Goal: Transaction & Acquisition: Purchase product/service

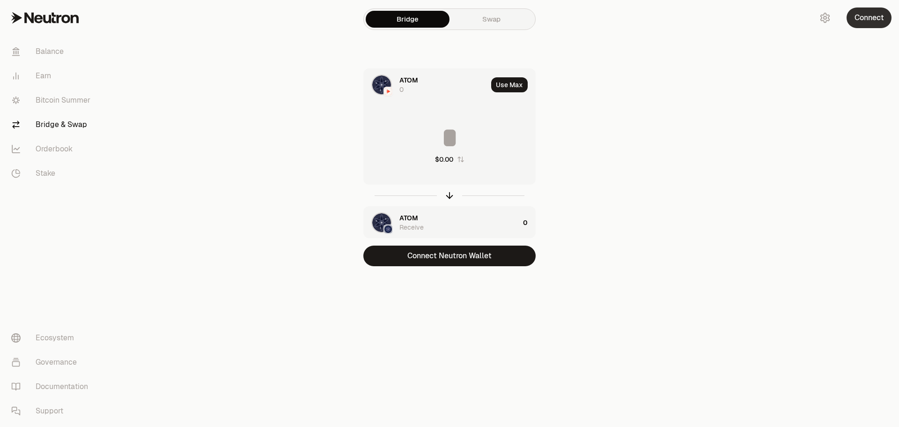
click at [874, 15] on button "Connect" at bounding box center [869, 17] width 45 height 21
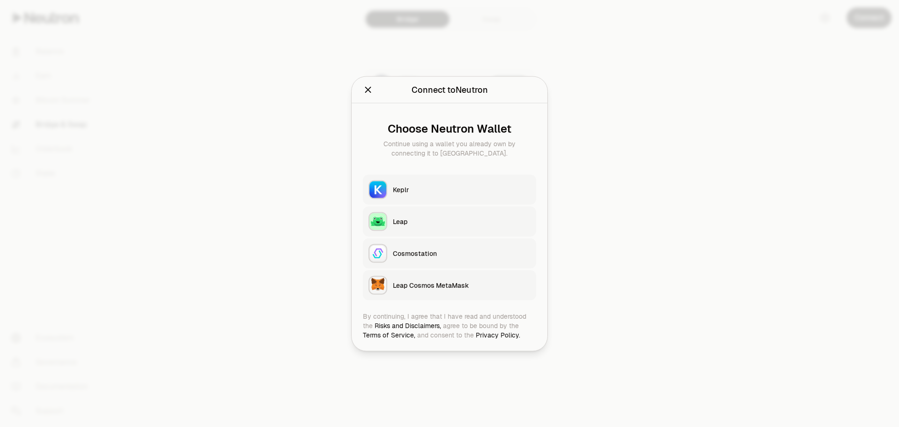
click at [411, 190] on div "Keplr" at bounding box center [462, 189] width 138 height 9
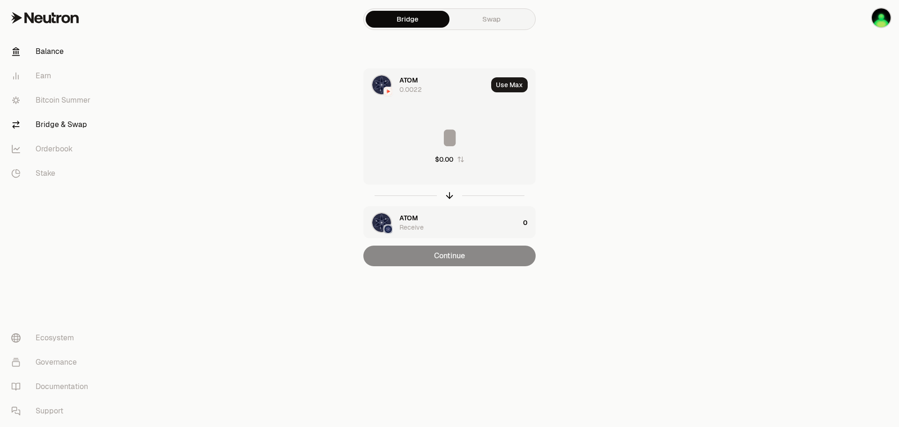
click at [49, 54] on link "Balance" at bounding box center [52, 51] width 97 height 24
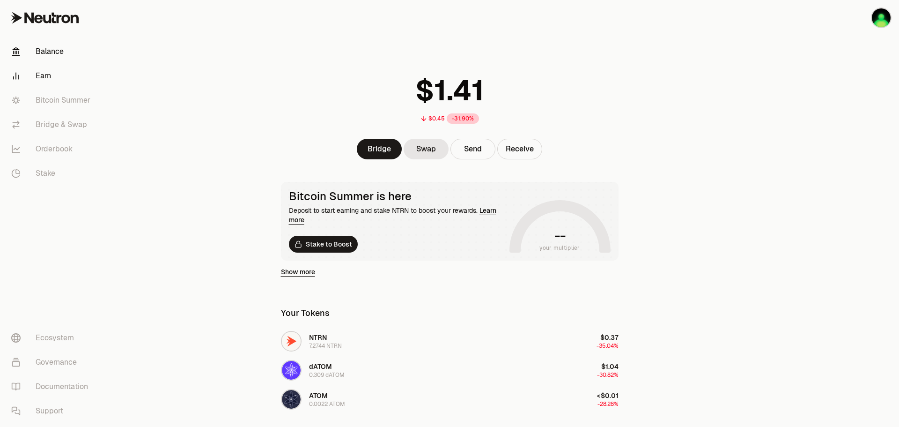
click at [50, 76] on link "Earn" at bounding box center [52, 76] width 97 height 24
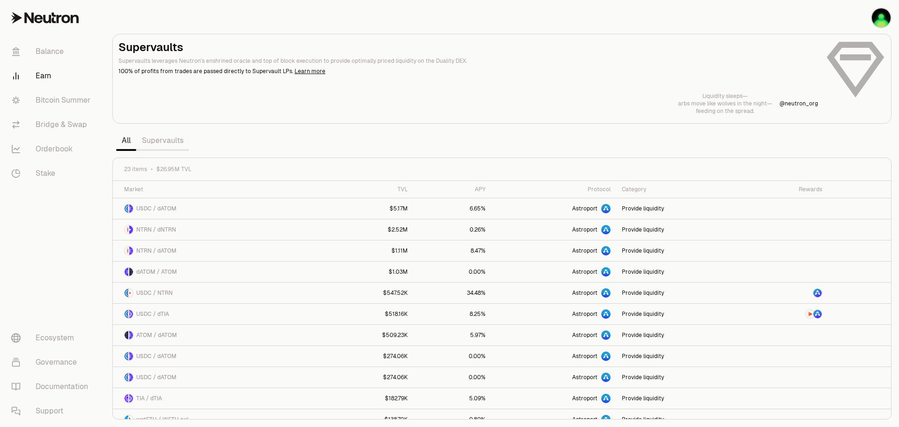
click at [175, 145] on link "Supervaults" at bounding box center [162, 140] width 53 height 19
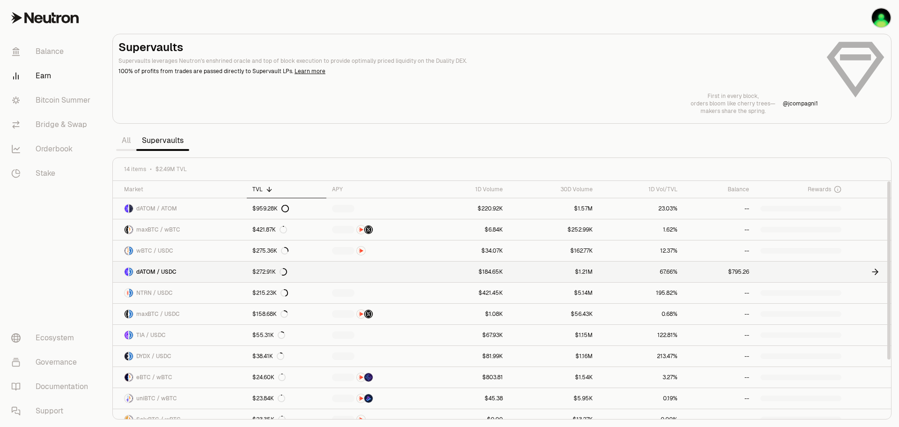
click at [160, 268] on span "dATOM / USDC" at bounding box center [156, 271] width 40 height 7
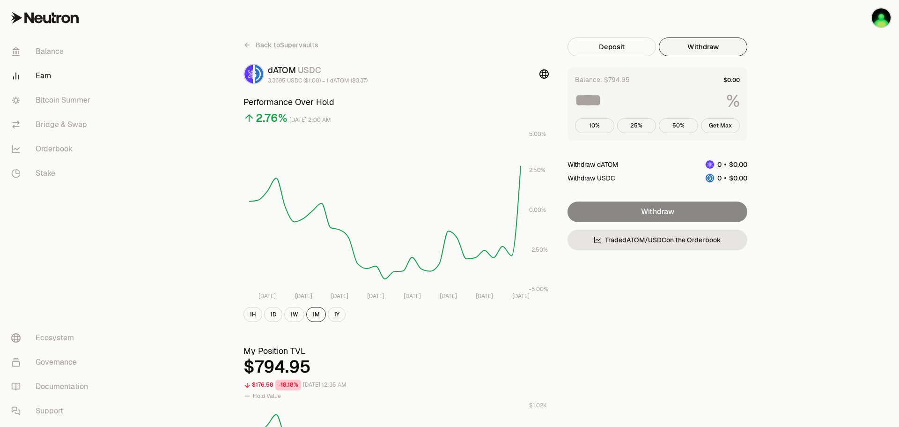
click at [709, 46] on button "Withdraw" at bounding box center [703, 46] width 89 height 19
click at [723, 128] on button "Get Max" at bounding box center [720, 125] width 39 height 15
type input "***"
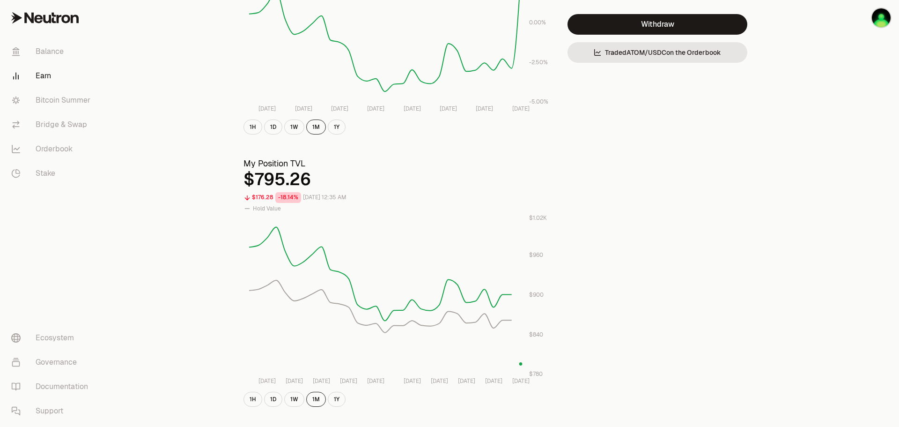
scroll to position [140, 0]
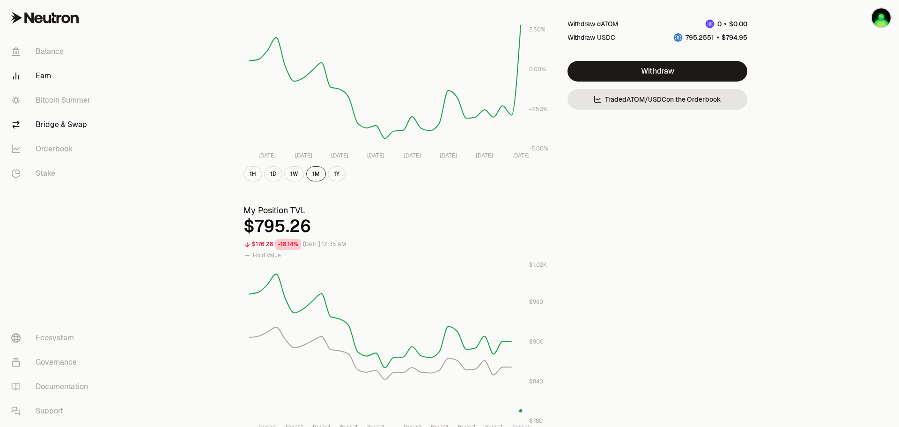
click at [59, 128] on link "Bridge & Swap" at bounding box center [52, 124] width 97 height 24
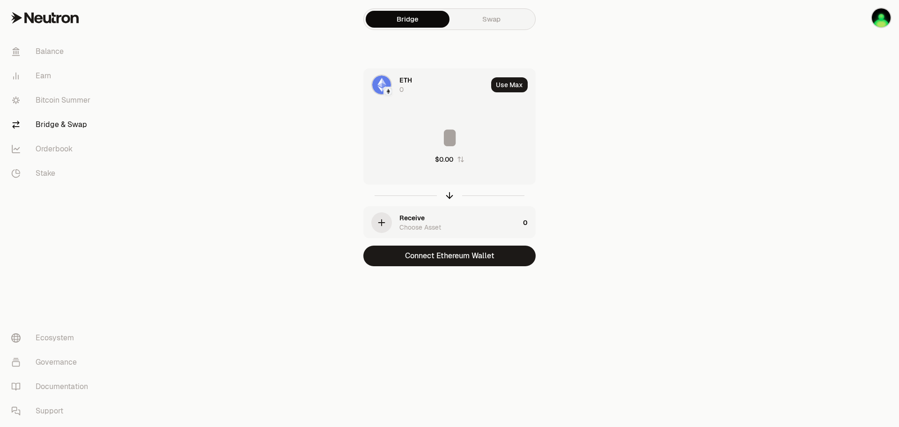
click at [402, 80] on span "ETH" at bounding box center [405, 79] width 13 height 9
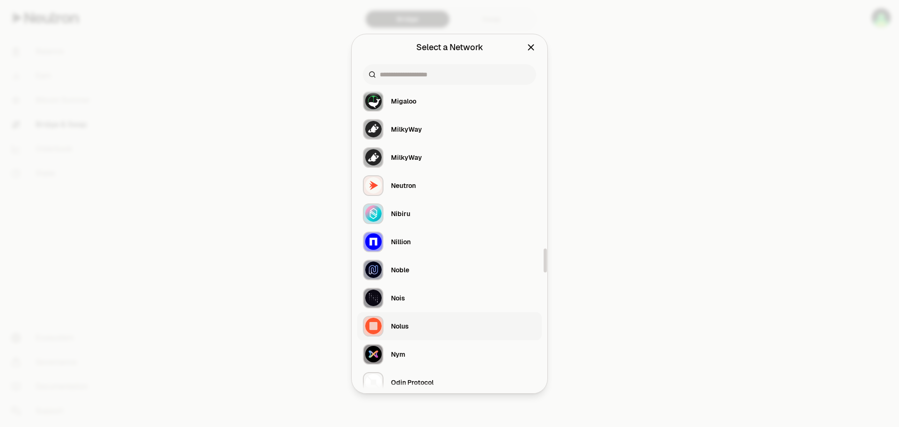
scroll to position [2103, 0]
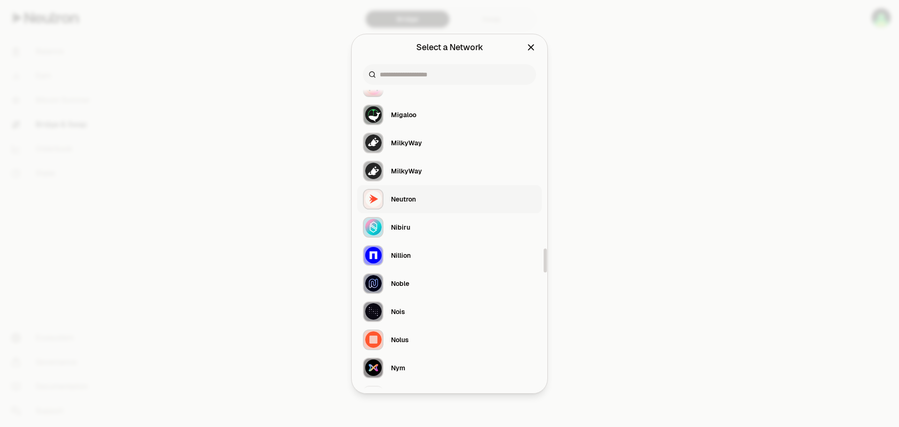
click at [405, 199] on div "Neutron" at bounding box center [403, 198] width 25 height 9
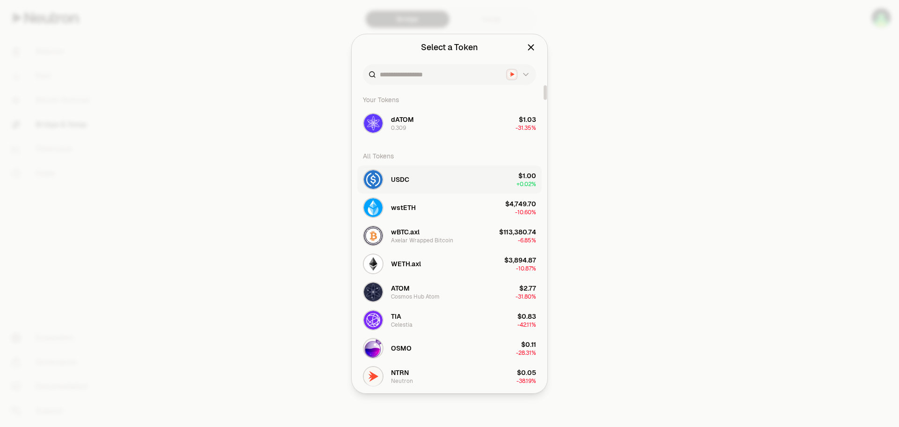
click at [406, 180] on span "USDC" at bounding box center [400, 179] width 18 height 9
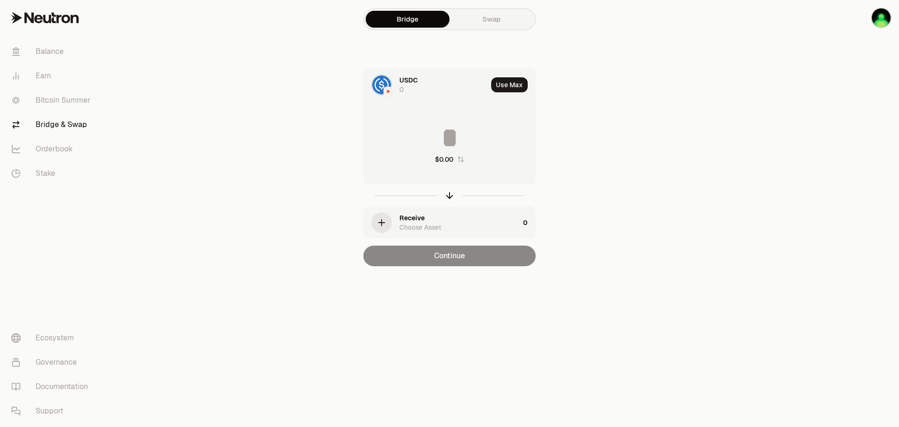
click at [420, 218] on div "Receive" at bounding box center [411, 217] width 25 height 9
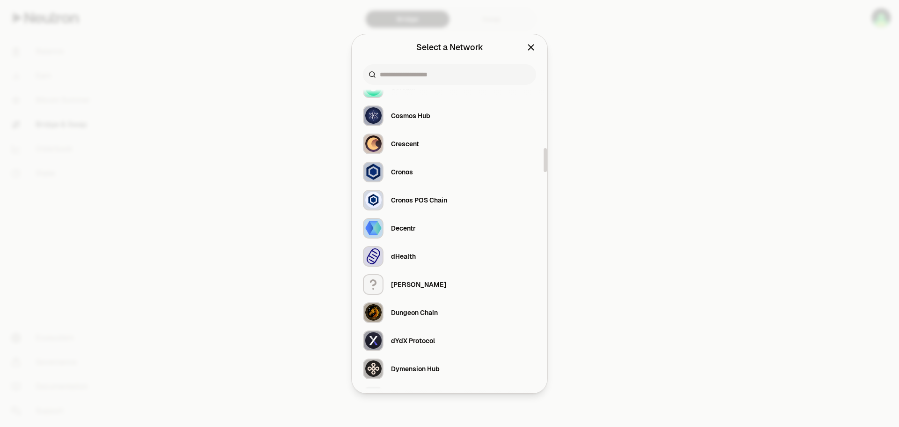
scroll to position [791, 0]
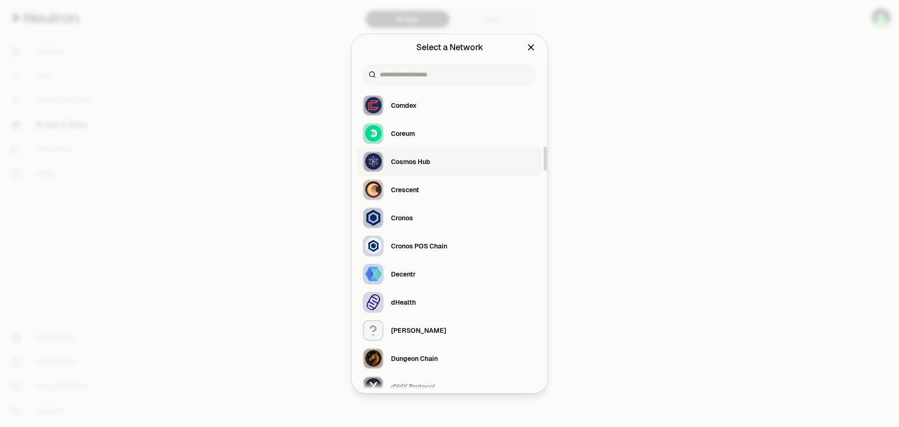
click at [413, 159] on div "Cosmos Hub" at bounding box center [410, 161] width 39 height 9
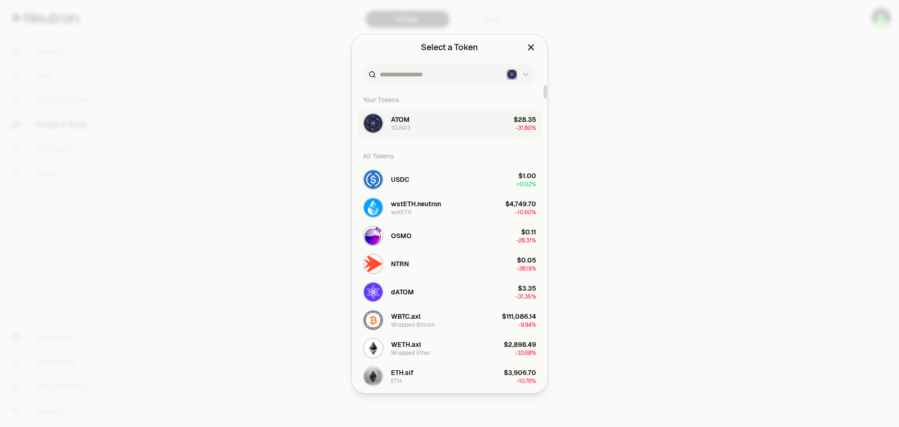
click at [396, 122] on span "ATOM" at bounding box center [400, 119] width 19 height 9
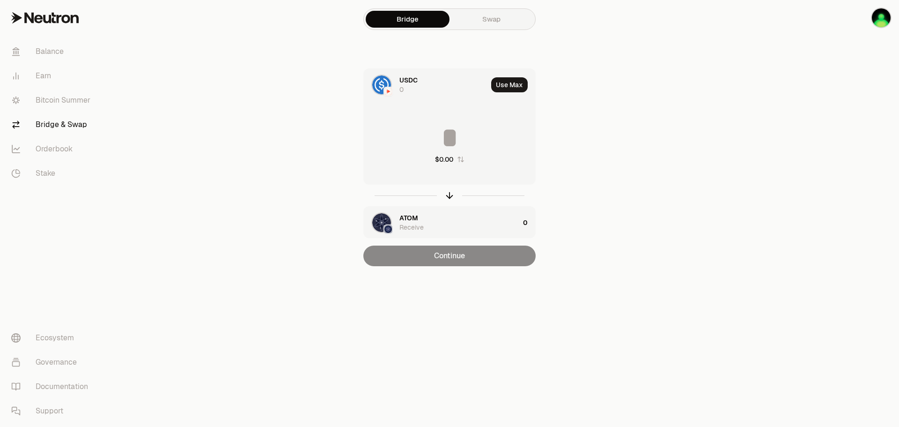
click at [453, 138] on input at bounding box center [449, 138] width 171 height 28
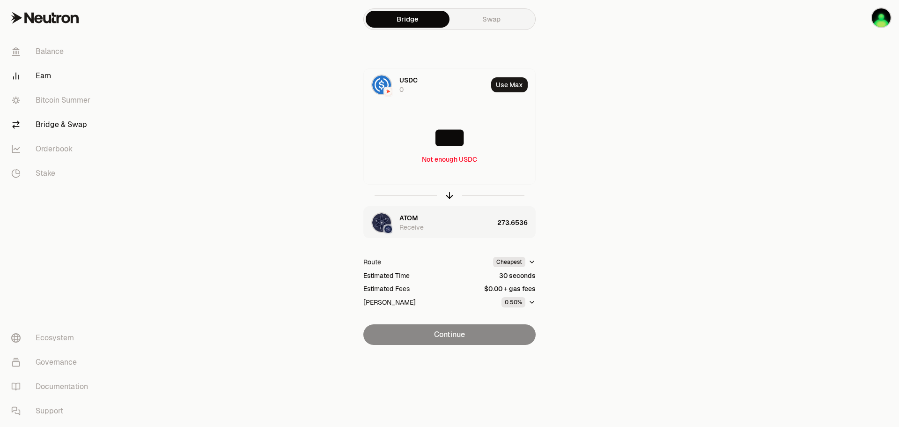
type input "***"
click at [47, 75] on link "Earn" at bounding box center [52, 76] width 97 height 24
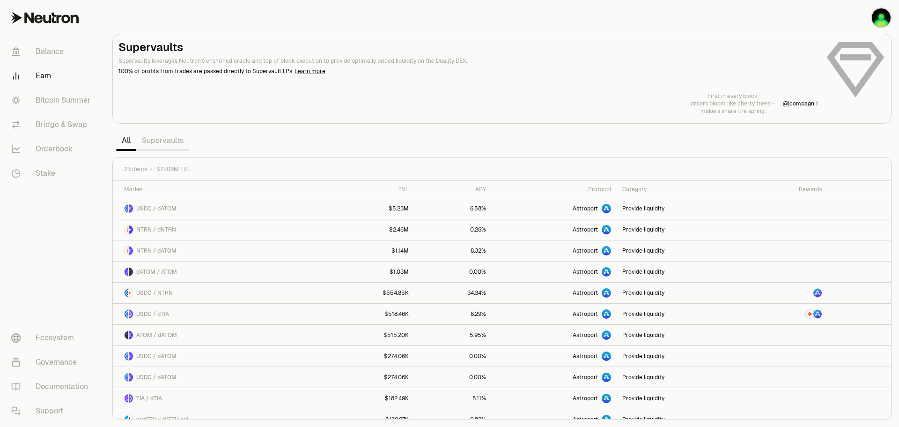
click at [165, 143] on link "Supervaults" at bounding box center [162, 140] width 53 height 19
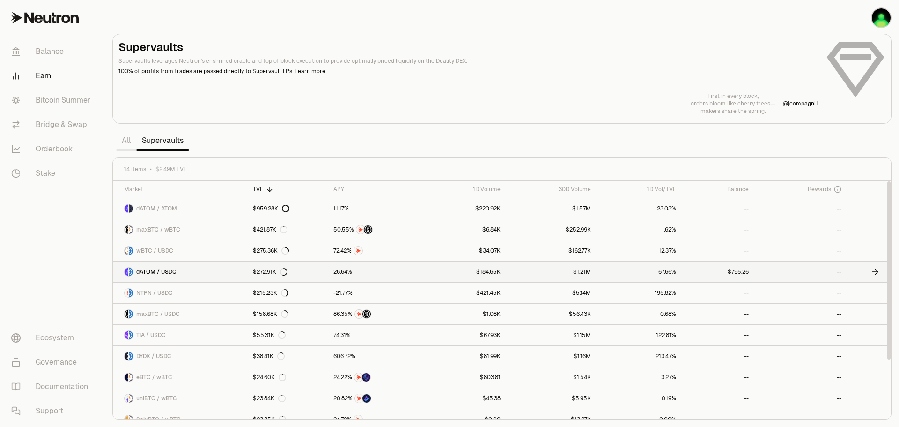
click at [742, 273] on span "2" at bounding box center [743, 271] width 3 height 7
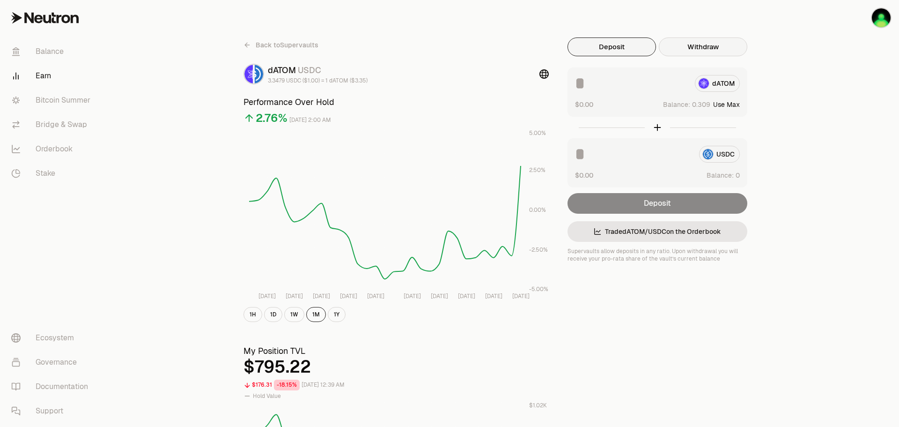
click at [709, 43] on button "Withdraw" at bounding box center [703, 46] width 89 height 19
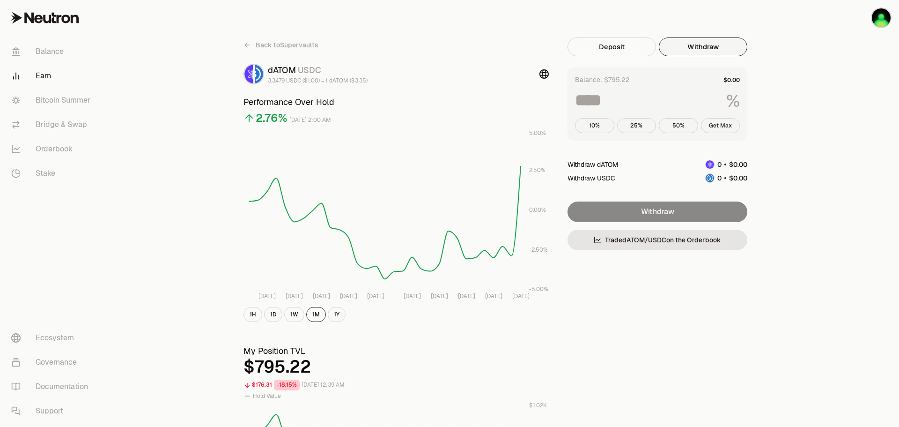
click at [723, 124] on button "Get Max" at bounding box center [720, 125] width 39 height 15
type input "***"
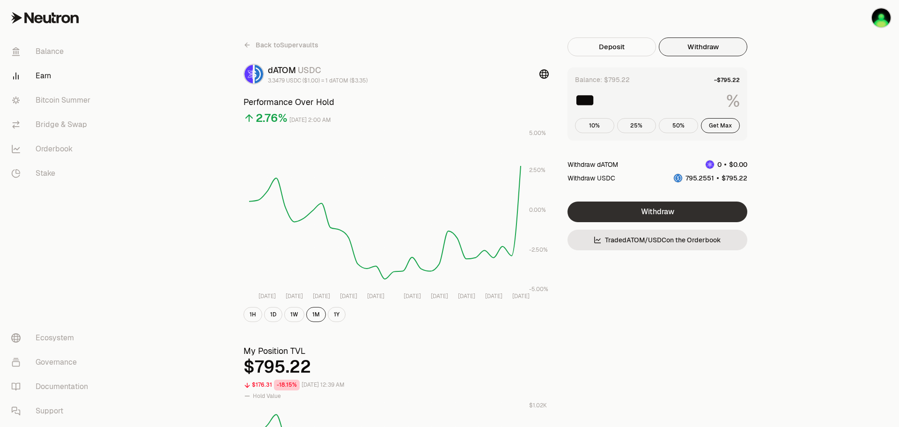
click at [657, 214] on button "Withdraw" at bounding box center [658, 211] width 180 height 21
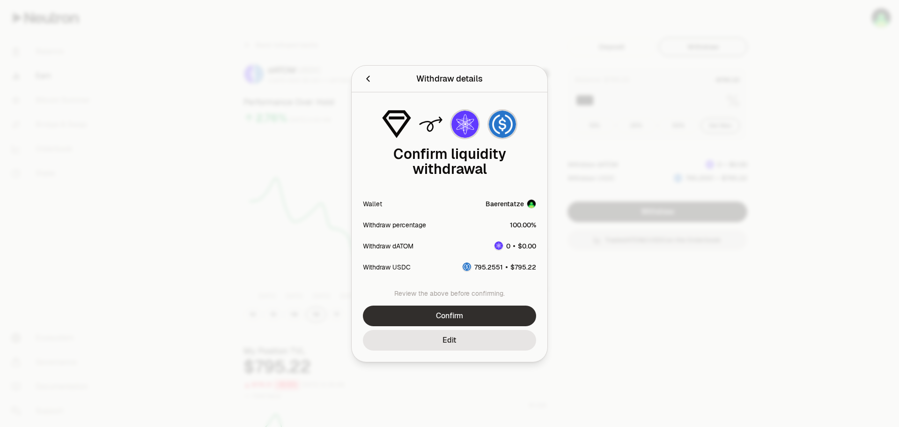
click at [454, 316] on button "Confirm" at bounding box center [449, 315] width 173 height 21
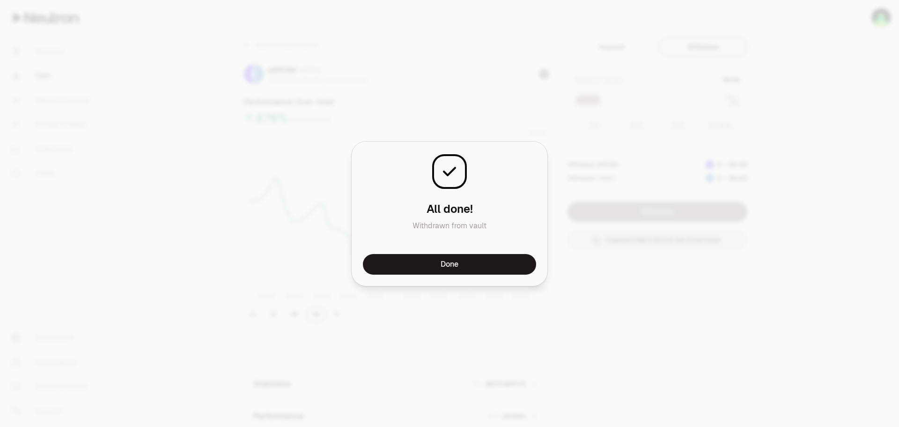
click at [455, 264] on button "Done" at bounding box center [449, 264] width 173 height 21
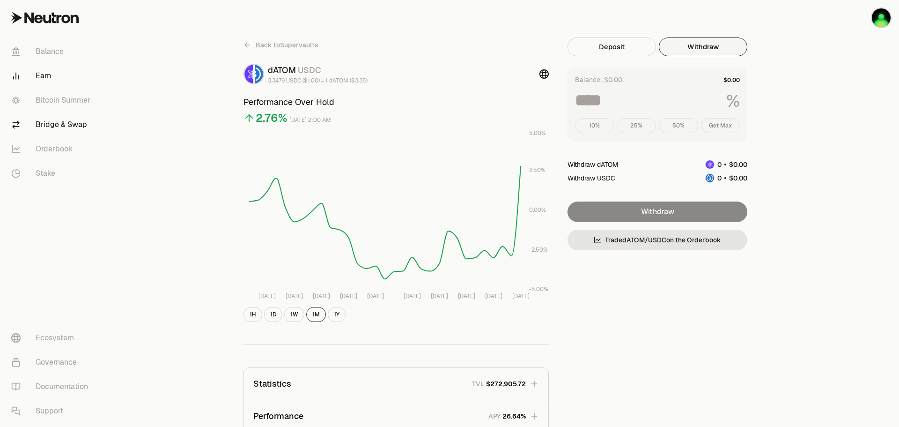
click at [62, 123] on link "Bridge & Swap" at bounding box center [52, 124] width 97 height 24
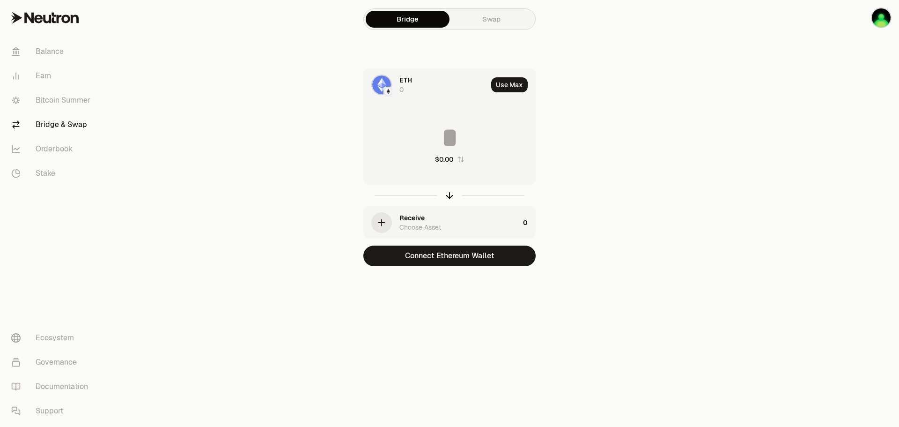
click at [407, 81] on span "ETH" at bounding box center [405, 79] width 13 height 9
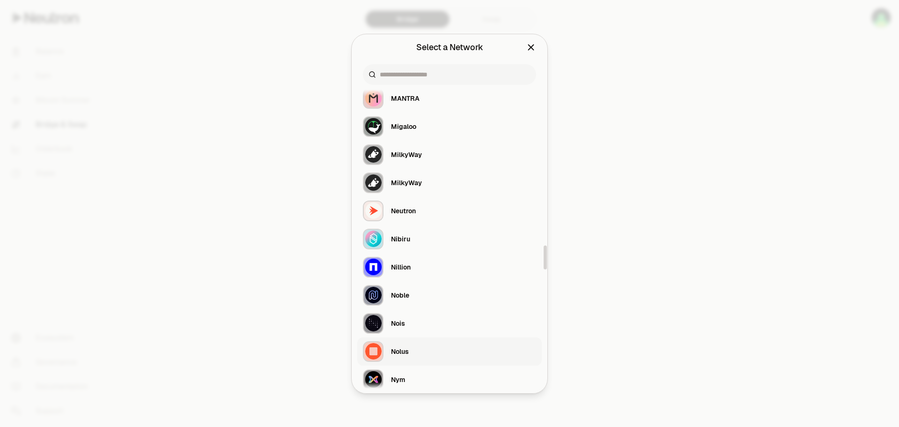
scroll to position [2060, 0]
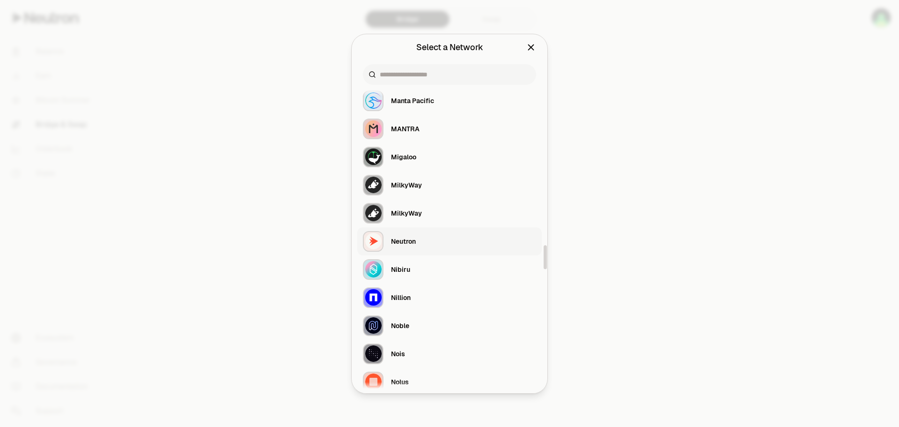
click at [397, 242] on div "Neutron" at bounding box center [403, 240] width 25 height 9
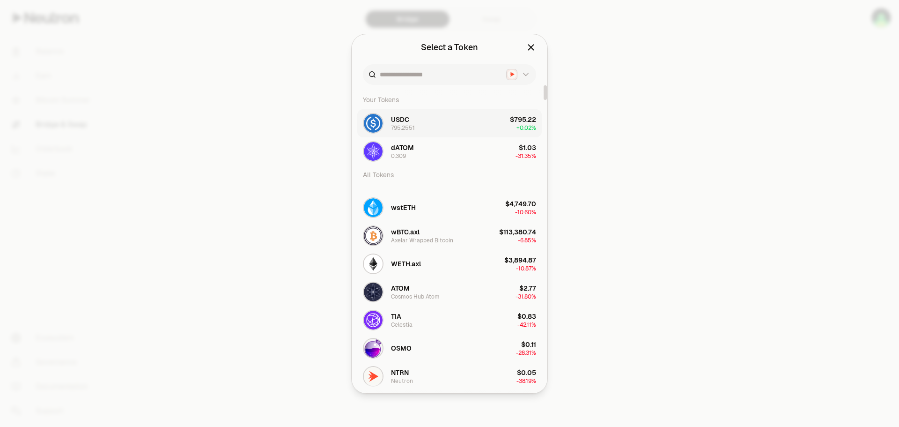
click at [405, 126] on div "795.2551" at bounding box center [403, 127] width 24 height 7
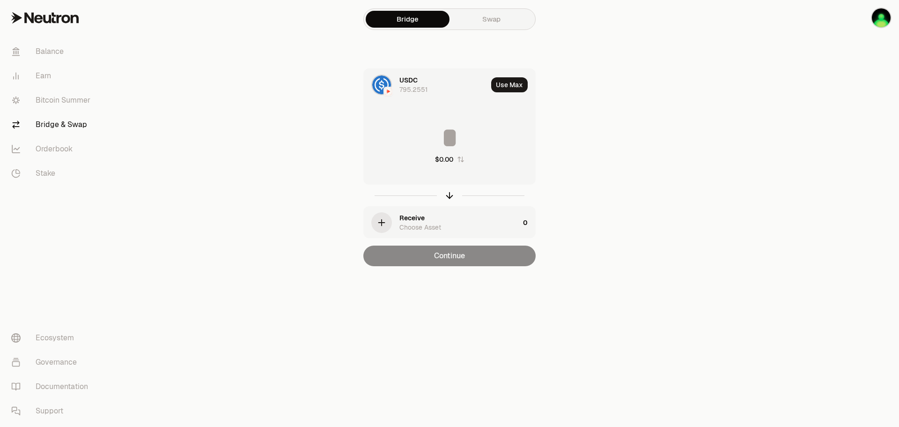
click at [421, 224] on div "Choose Asset" at bounding box center [420, 226] width 42 height 9
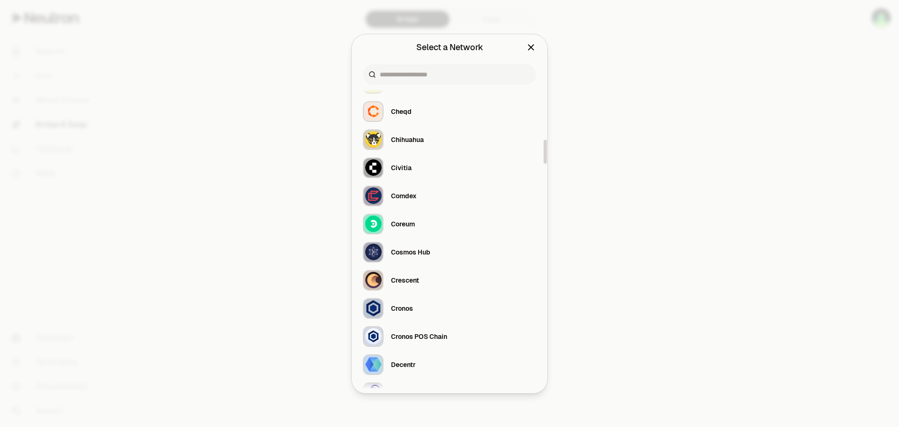
scroll to position [702, 0]
click at [424, 253] on div "Cosmos Hub" at bounding box center [410, 250] width 39 height 9
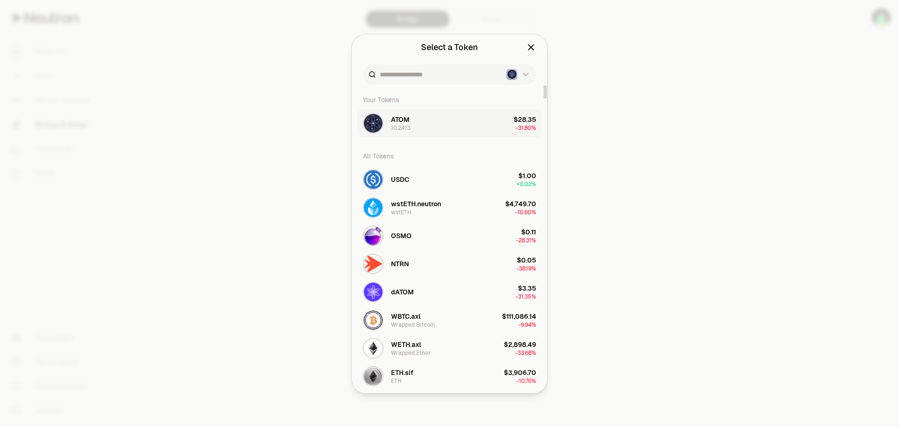
click at [396, 125] on div "10.2413" at bounding box center [400, 127] width 19 height 7
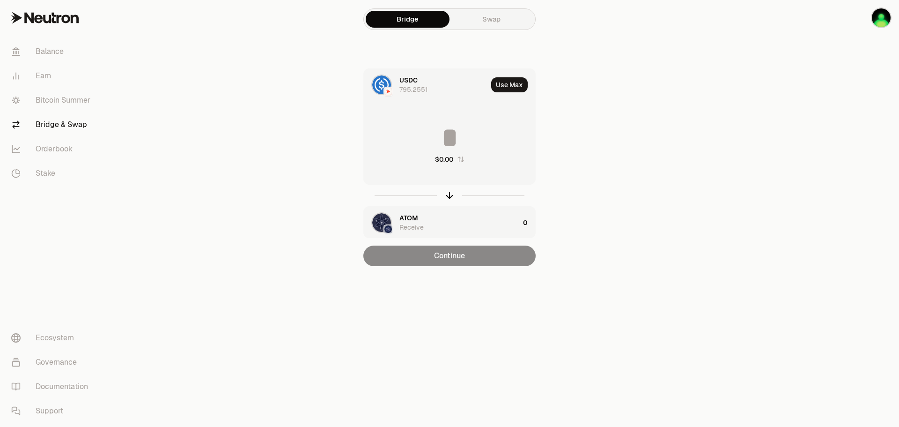
click at [510, 84] on button "Use Max" at bounding box center [509, 84] width 37 height 15
type input "**********"
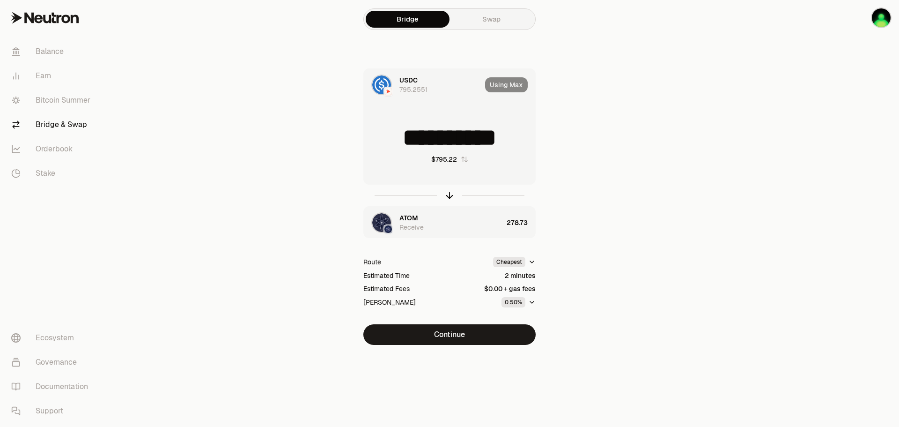
click at [426, 226] on div "ATOM Receive" at bounding box center [450, 222] width 103 height 19
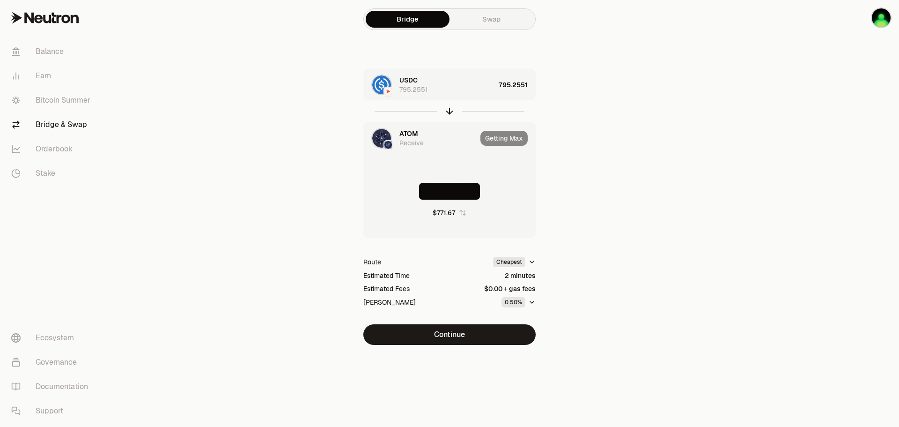
click at [501, 16] on link "Swap" at bounding box center [492, 19] width 84 height 17
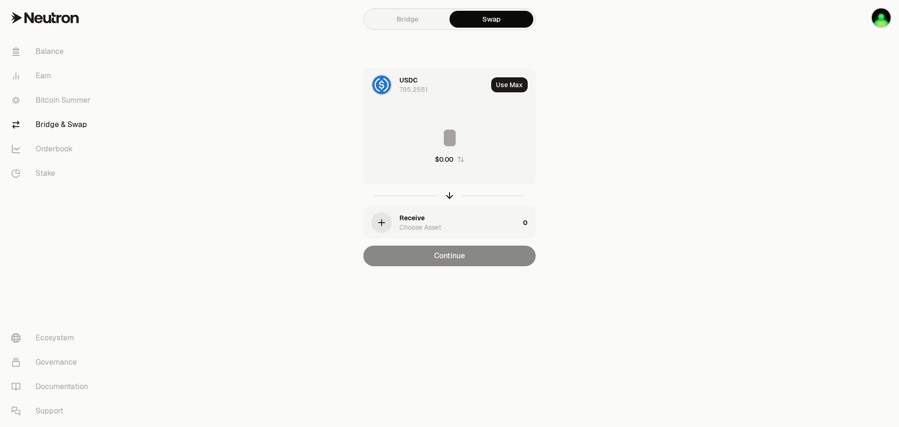
click at [429, 219] on div "Receive Choose Asset" at bounding box center [459, 222] width 120 height 19
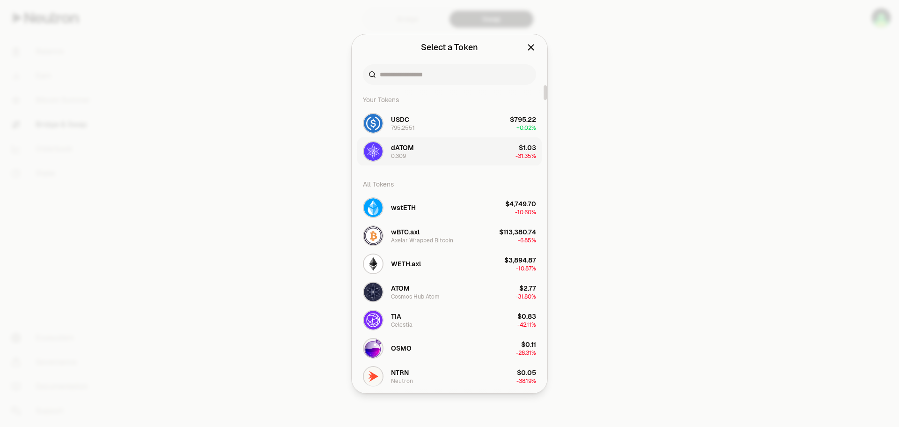
click at [397, 147] on span "dATOM" at bounding box center [402, 147] width 23 height 9
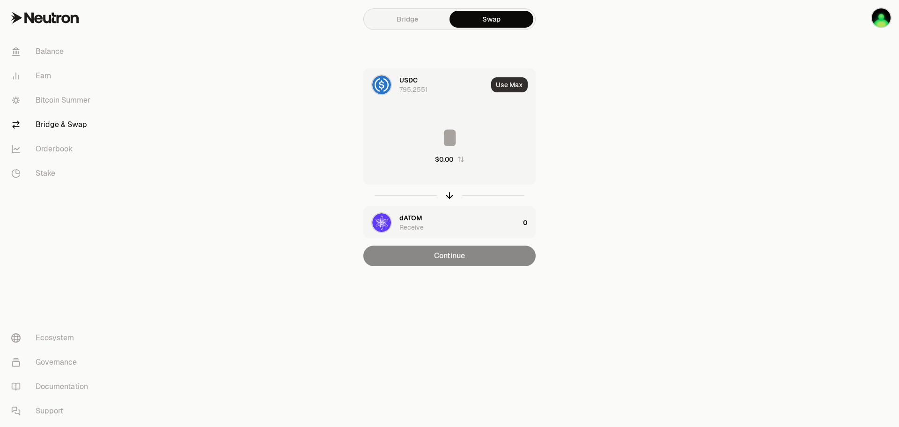
click at [516, 85] on button "Use Max" at bounding box center [509, 84] width 37 height 15
type input "**********"
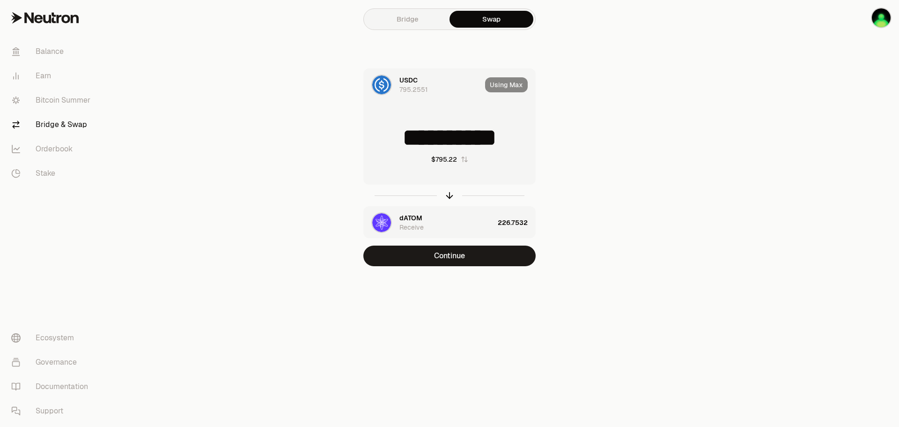
click at [490, 226] on div "dATOM Receive" at bounding box center [446, 222] width 95 height 19
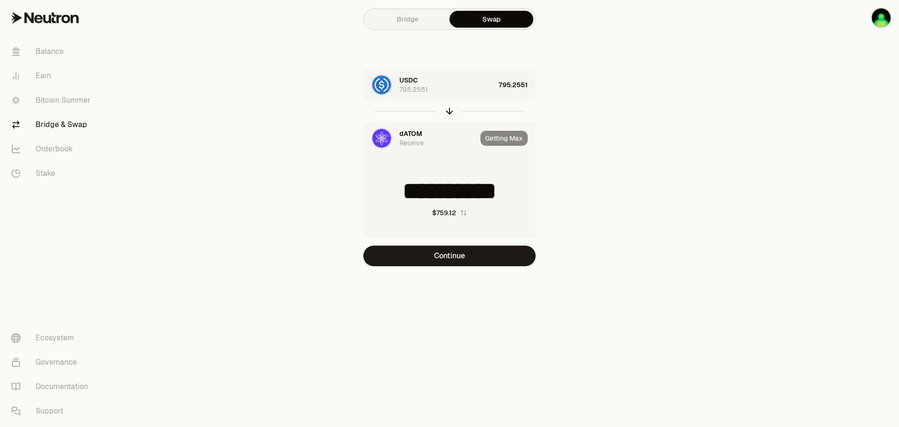
click at [387, 20] on link "Bridge" at bounding box center [408, 19] width 84 height 17
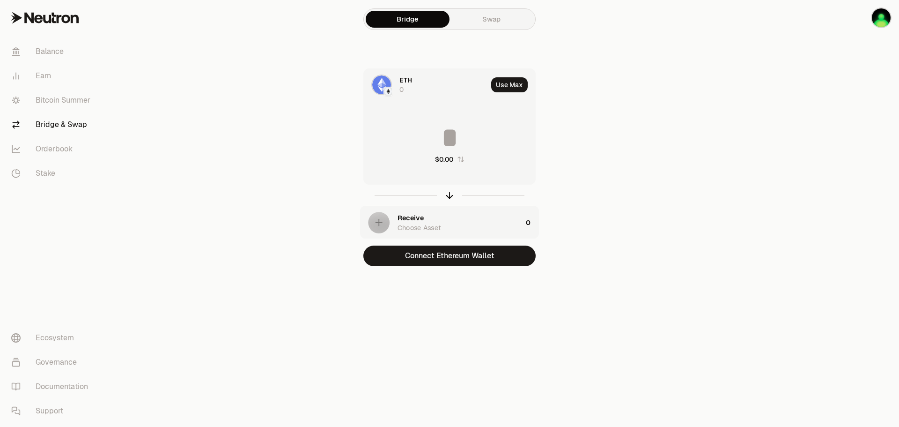
click at [488, 17] on link "Swap" at bounding box center [492, 19] width 84 height 17
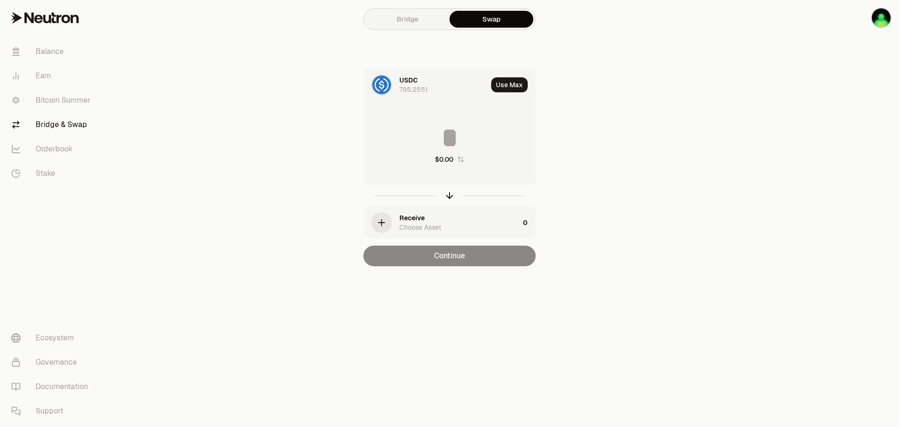
click at [416, 222] on div "Choose Asset" at bounding box center [420, 226] width 42 height 9
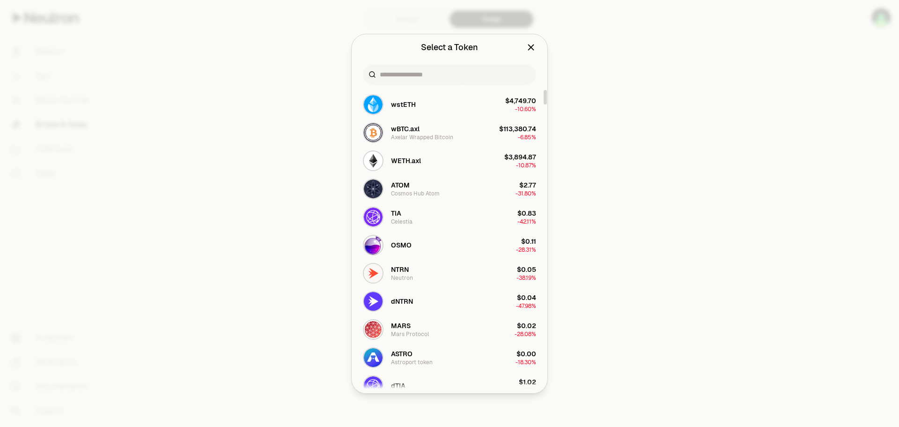
scroll to position [94, 0]
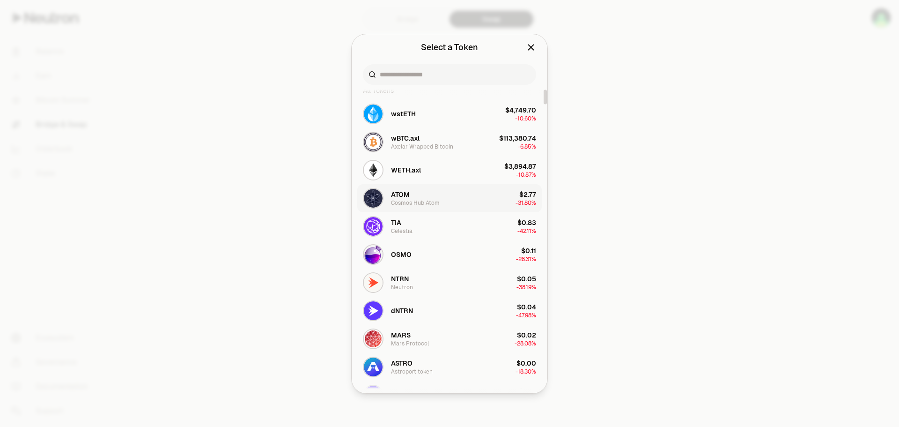
click at [406, 204] on div "Cosmos Hub Atom" at bounding box center [415, 202] width 49 height 7
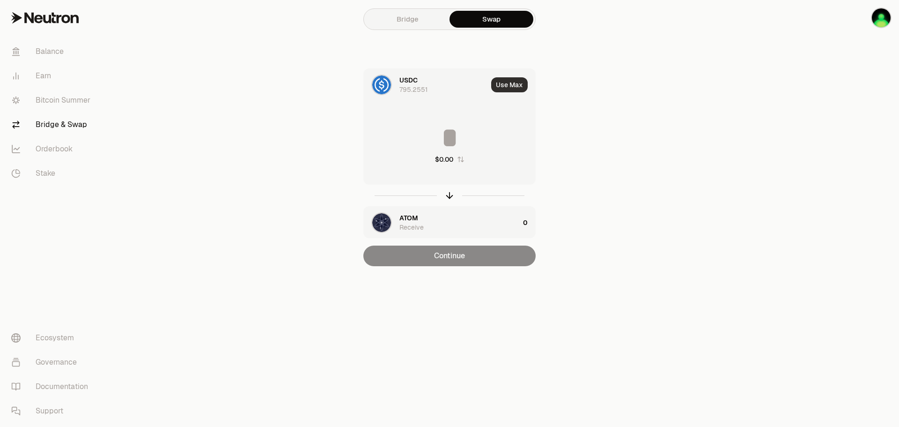
click at [512, 83] on button "Use Max" at bounding box center [509, 84] width 37 height 15
type input "**********"
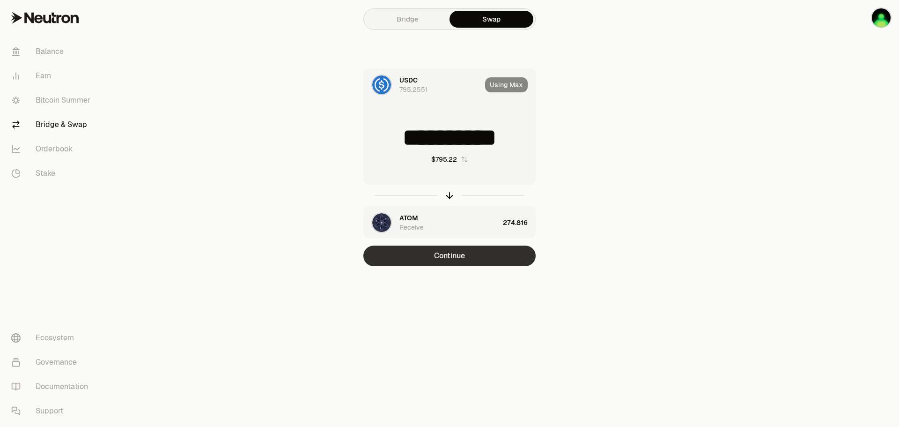
click at [452, 257] on button "Continue" at bounding box center [449, 255] width 172 height 21
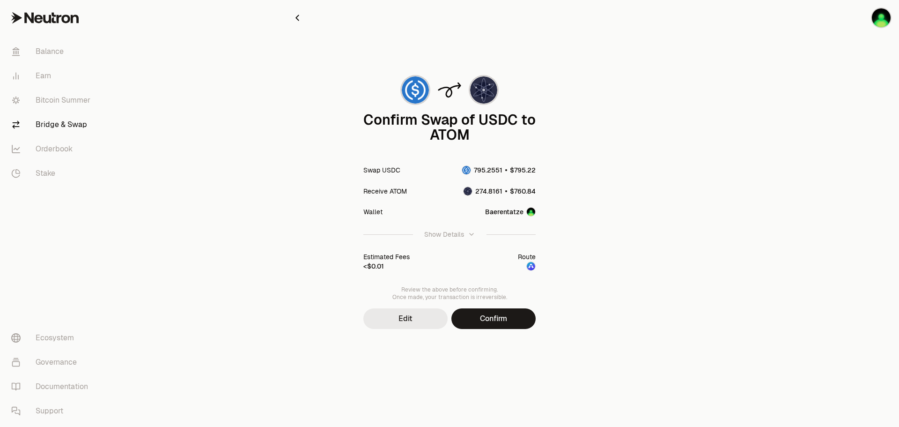
click at [399, 317] on button "Edit" at bounding box center [405, 318] width 84 height 21
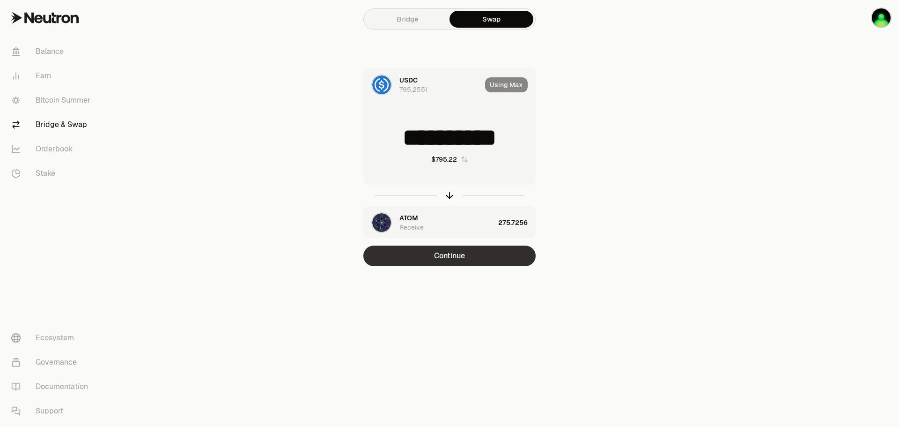
click at [455, 255] on button "Continue" at bounding box center [449, 255] width 172 height 21
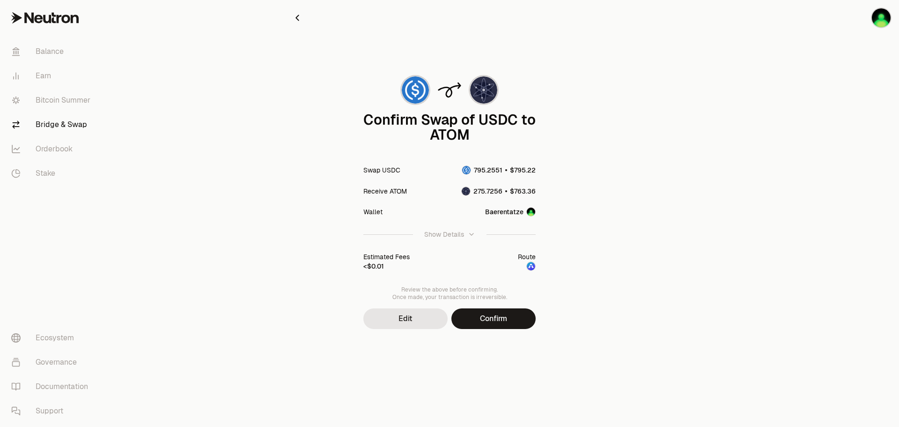
click at [386, 192] on div "Receive ATOM" at bounding box center [385, 190] width 44 height 9
click at [403, 325] on button "Edit" at bounding box center [405, 318] width 84 height 21
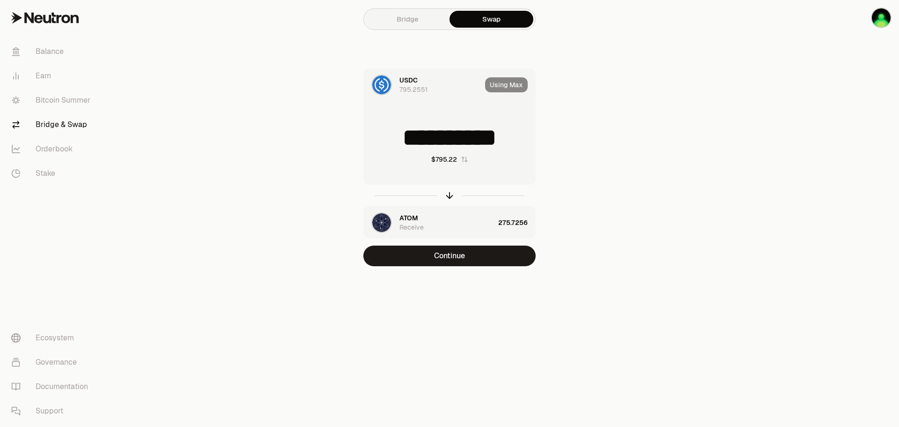
click at [440, 221] on div "ATOM Receive" at bounding box center [446, 222] width 95 height 19
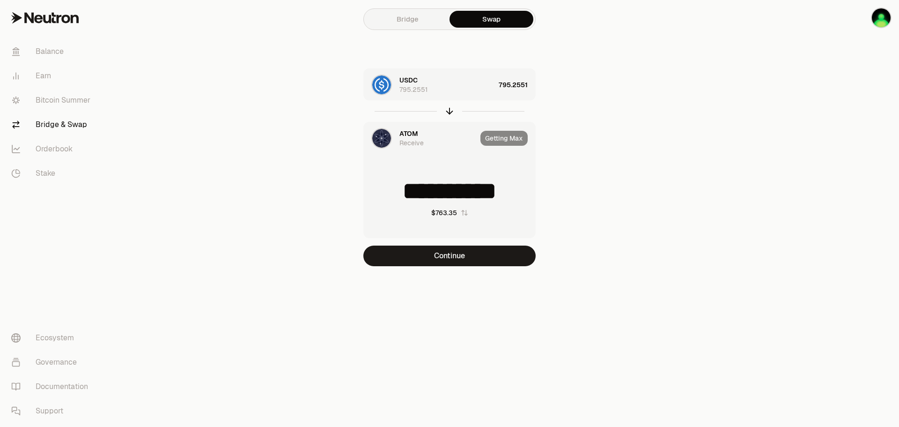
click at [404, 141] on div "Receive" at bounding box center [411, 142] width 24 height 9
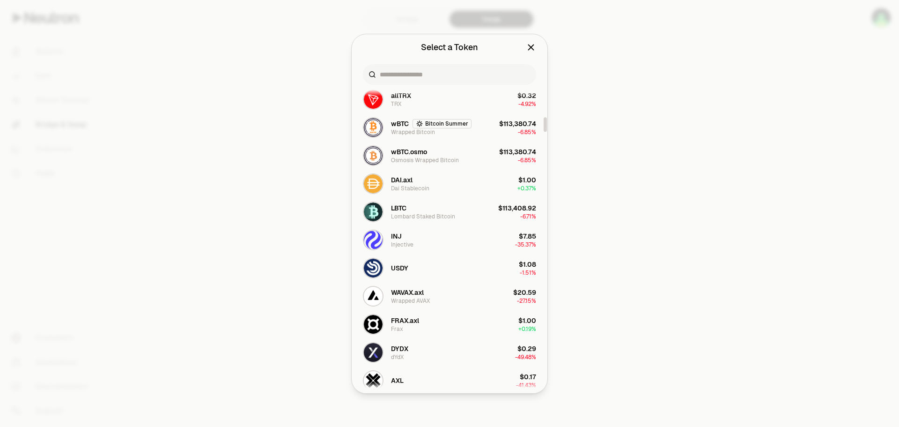
scroll to position [702, 0]
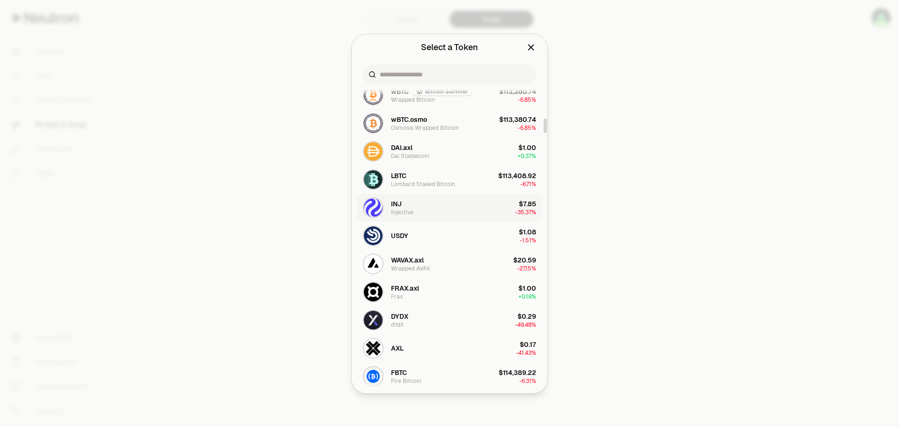
click at [395, 204] on span "INJ" at bounding box center [396, 203] width 11 height 9
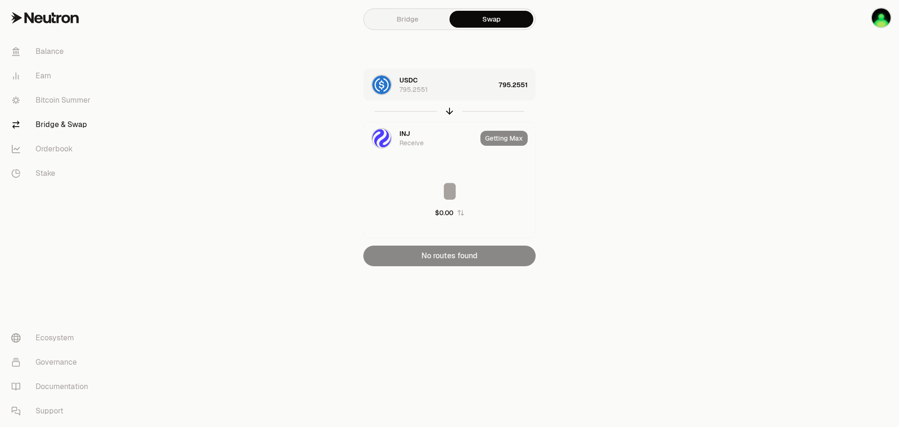
click at [512, 88] on div "795.2551" at bounding box center [517, 85] width 37 height 32
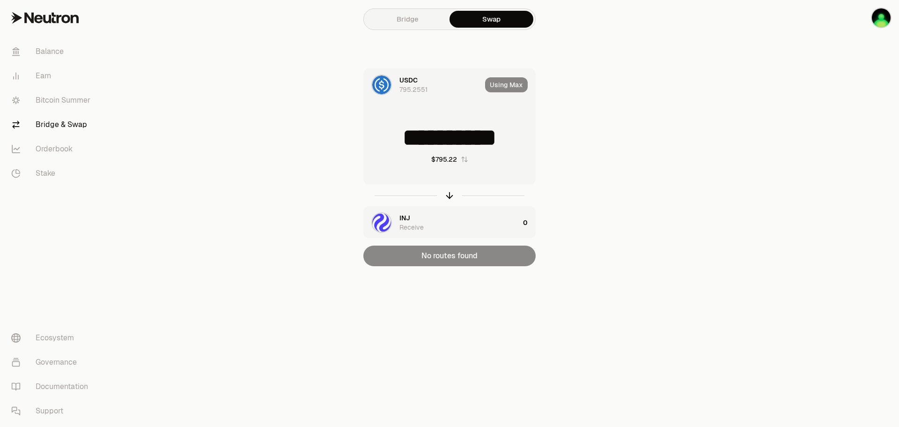
click at [417, 224] on div "Receive" at bounding box center [411, 226] width 24 height 9
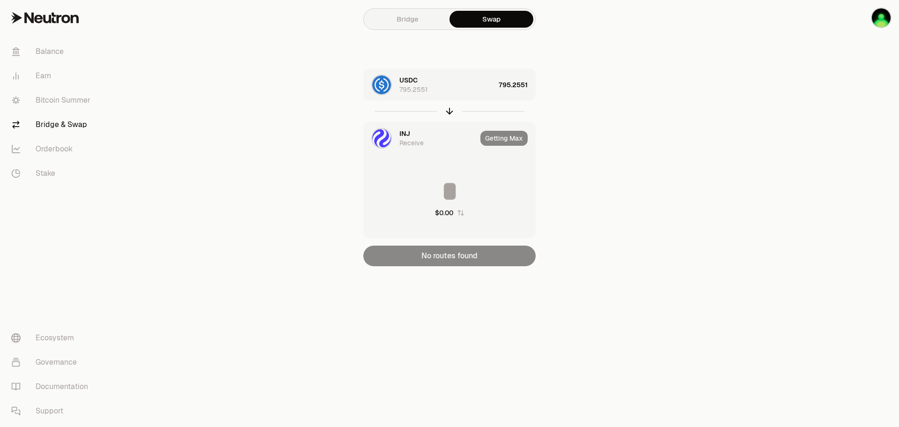
click at [402, 135] on span "INJ" at bounding box center [404, 133] width 11 height 9
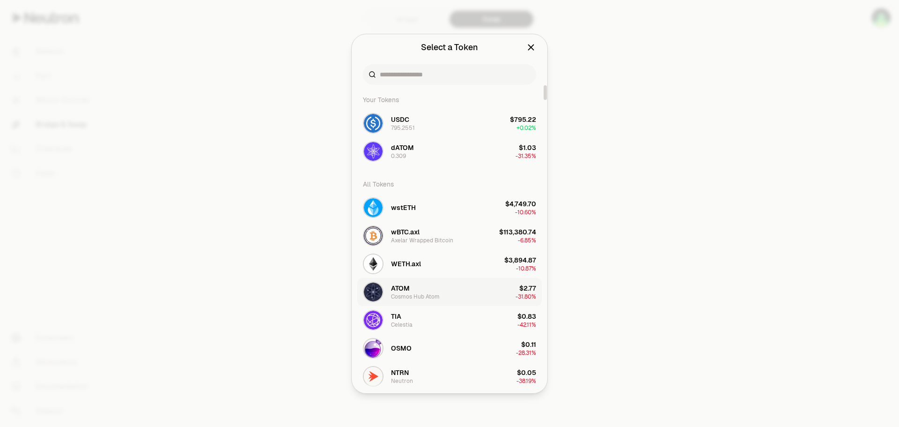
click at [429, 291] on div "ATOM Cosmos Hub Atom" at bounding box center [415, 291] width 49 height 17
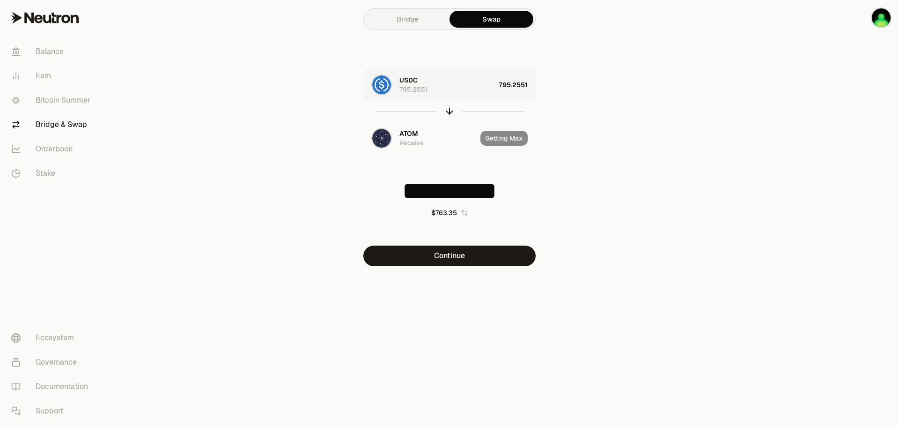
type input "**********"
click at [405, 22] on link "Bridge" at bounding box center [408, 19] width 84 height 17
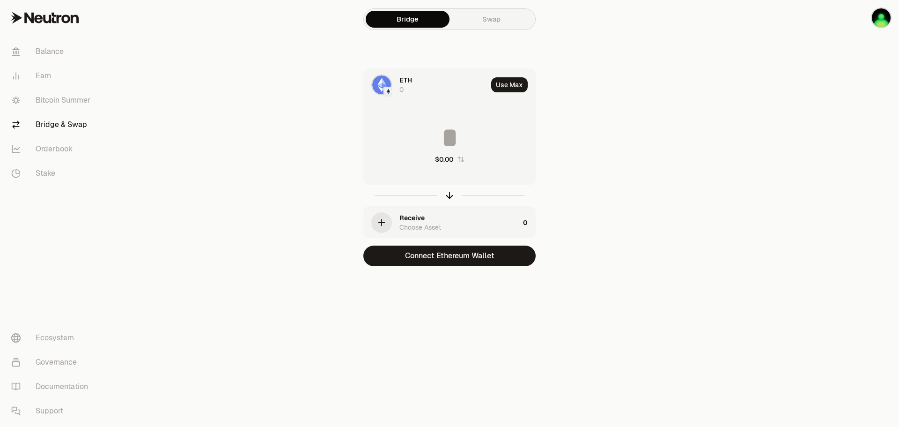
click at [410, 84] on span "ETH" at bounding box center [405, 79] width 13 height 9
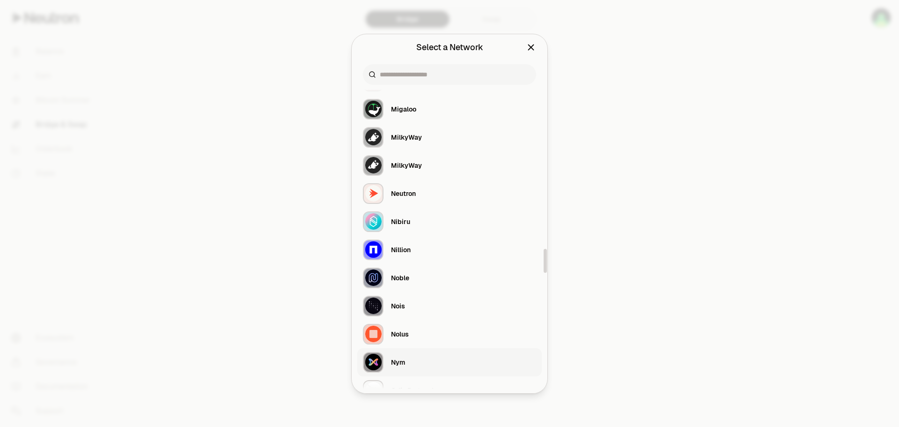
scroll to position [2107, 0]
click at [399, 194] on div "Neutron" at bounding box center [403, 194] width 25 height 9
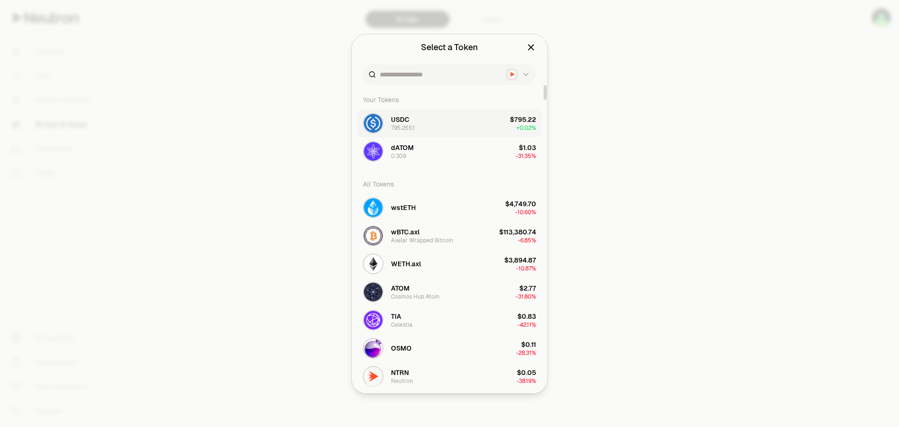
click at [402, 122] on span "USDC" at bounding box center [400, 119] width 18 height 9
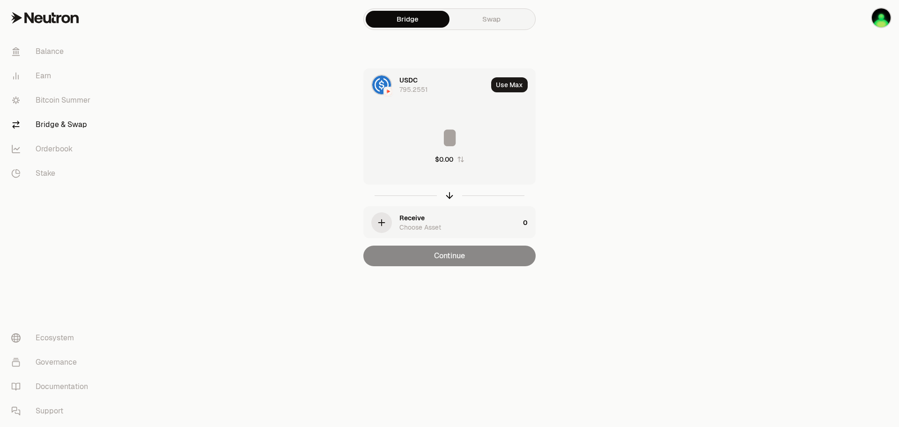
click at [426, 217] on div "Receive Choose Asset" at bounding box center [459, 222] width 120 height 19
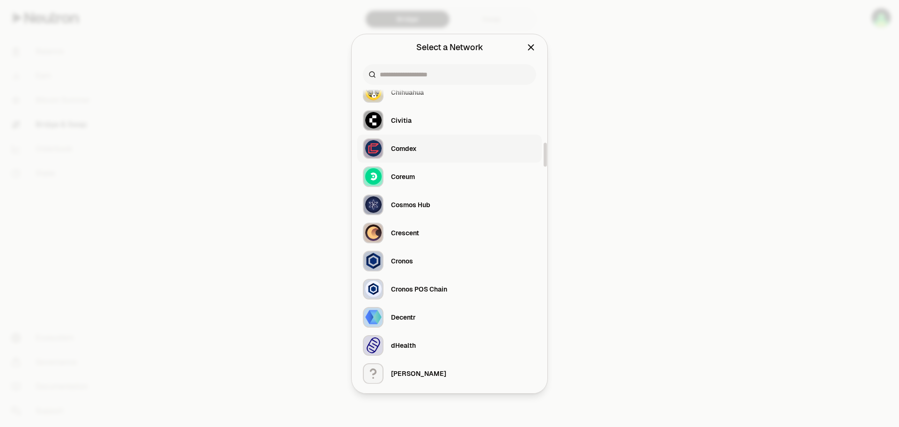
scroll to position [749, 0]
click at [405, 203] on div "Cosmos Hub" at bounding box center [410, 203] width 39 height 9
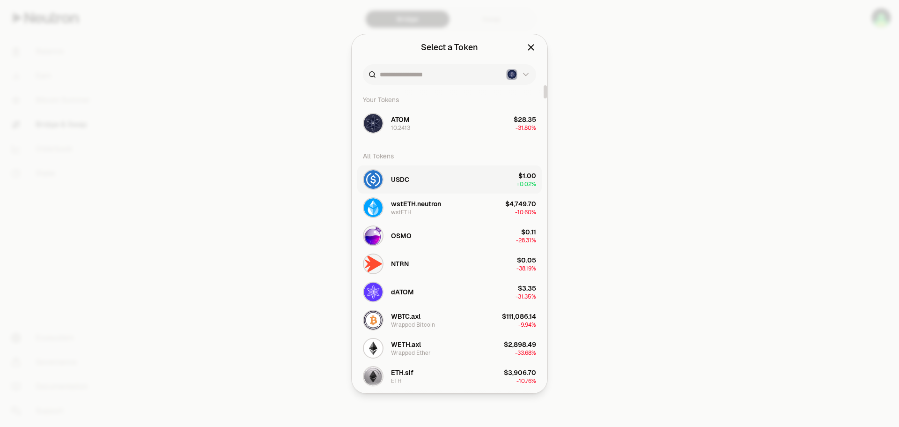
click at [391, 177] on span "USDC" at bounding box center [400, 179] width 18 height 9
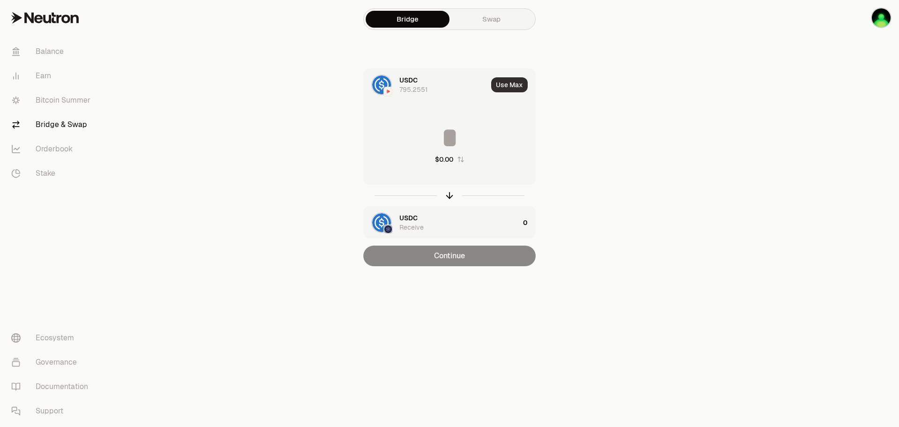
click at [512, 88] on button "Use Max" at bounding box center [509, 84] width 37 height 15
type input "**********"
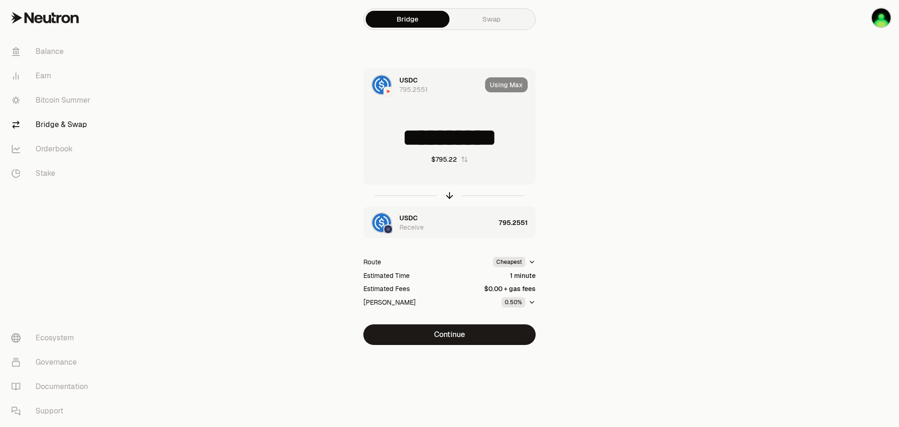
click at [413, 222] on span "USDC" at bounding box center [408, 217] width 18 height 9
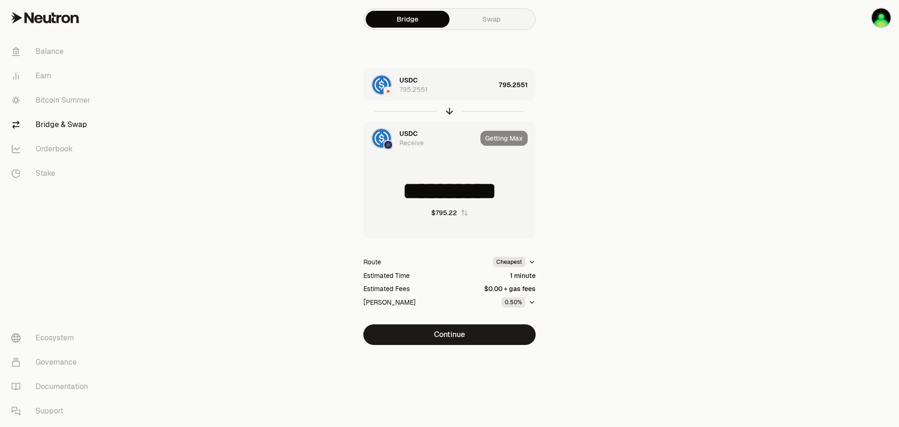
click at [403, 137] on span "USDC" at bounding box center [408, 133] width 18 height 9
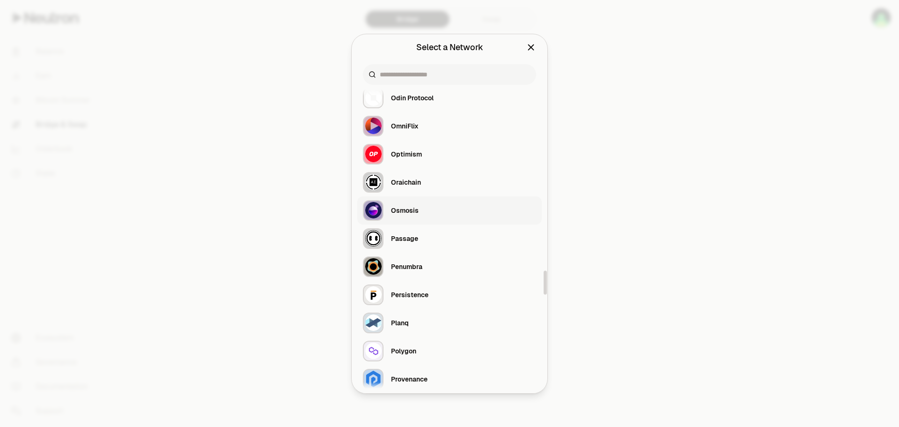
scroll to position [2388, 0]
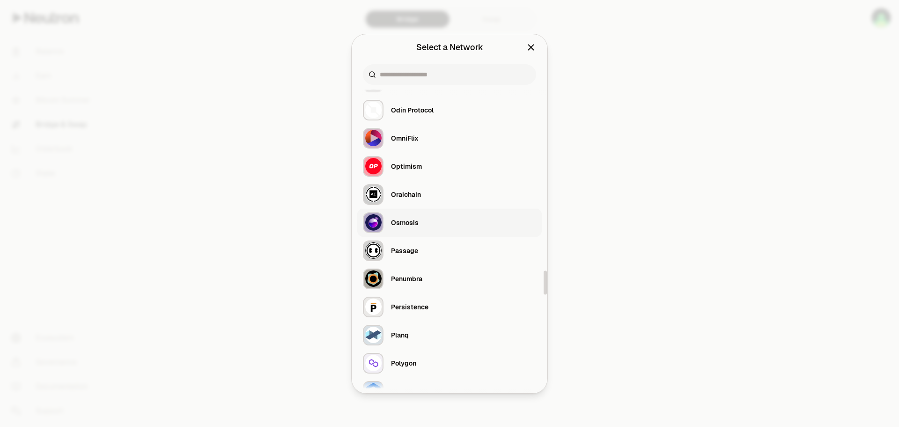
click at [419, 221] on button "Osmosis" at bounding box center [449, 222] width 185 height 28
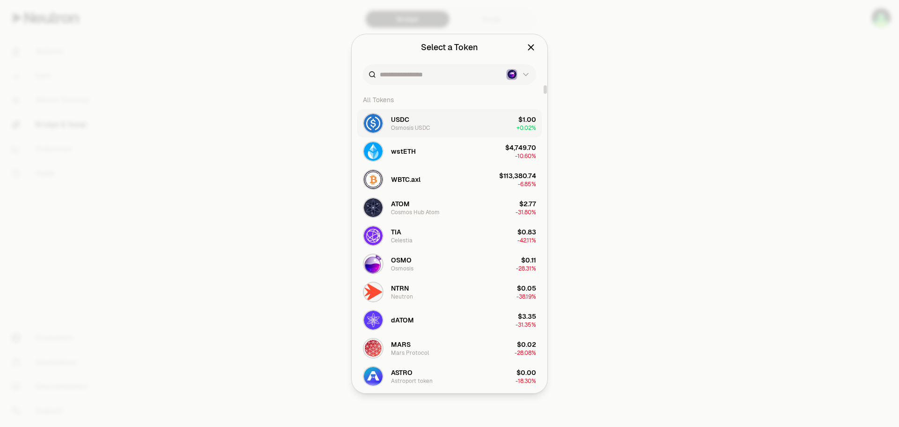
click at [410, 126] on div "Osmosis USDC" at bounding box center [410, 127] width 39 height 7
type input "**********"
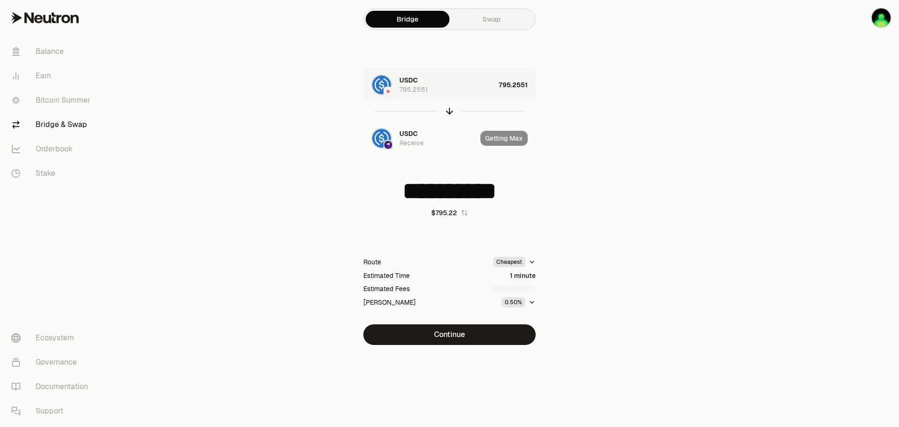
click at [509, 82] on div "795.2551" at bounding box center [517, 85] width 37 height 32
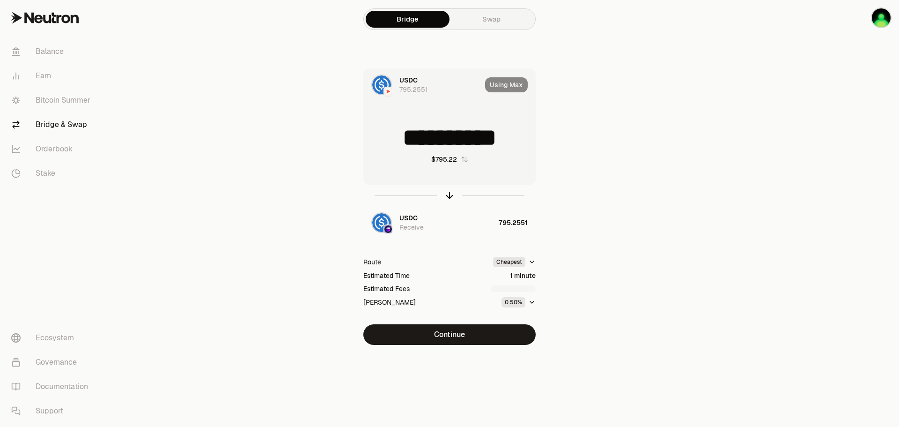
click at [425, 136] on input "**********" at bounding box center [449, 138] width 171 height 28
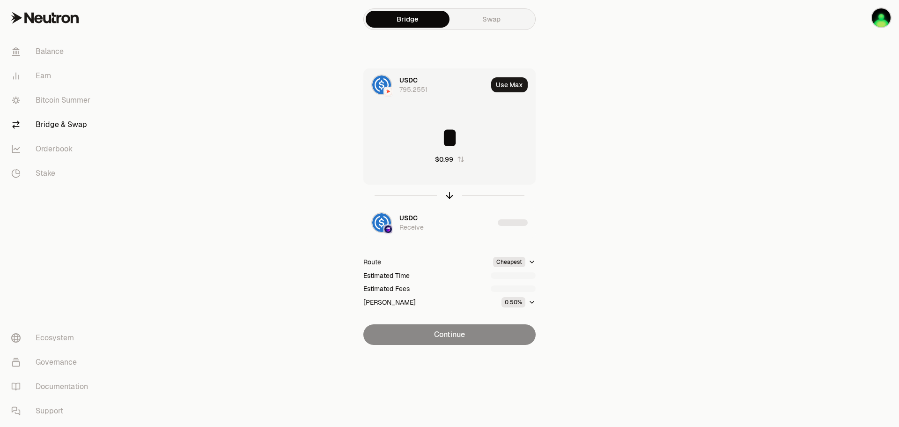
type input "*"
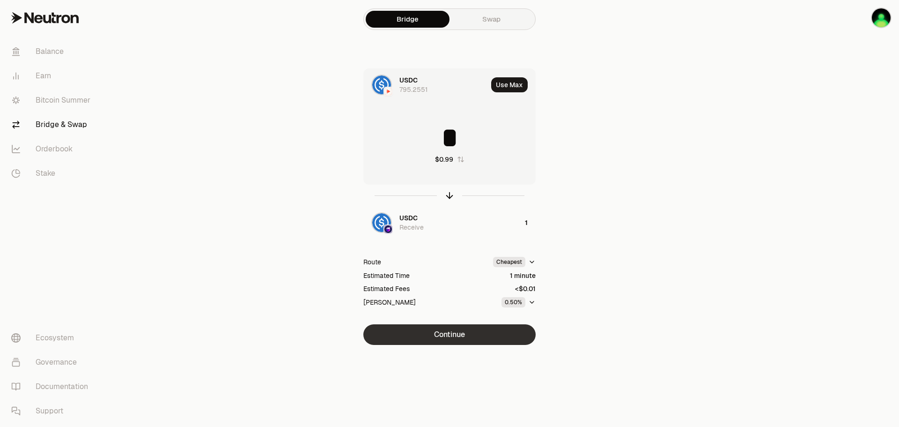
click at [459, 334] on button "Continue" at bounding box center [449, 334] width 172 height 21
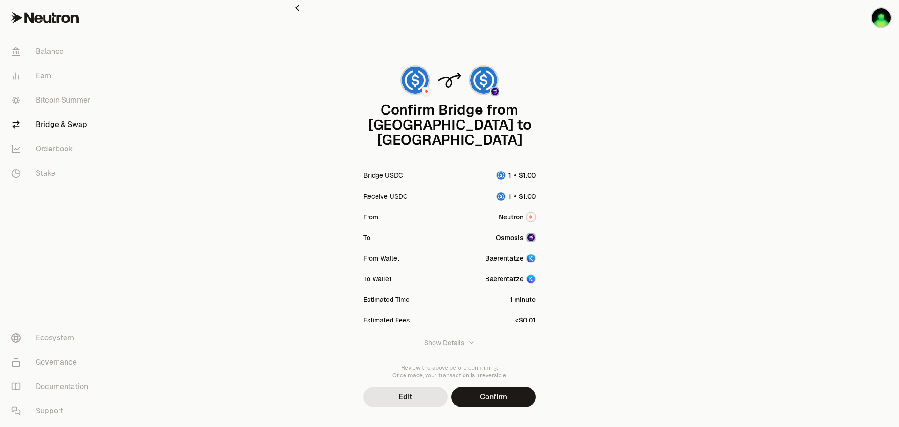
scroll to position [13, 0]
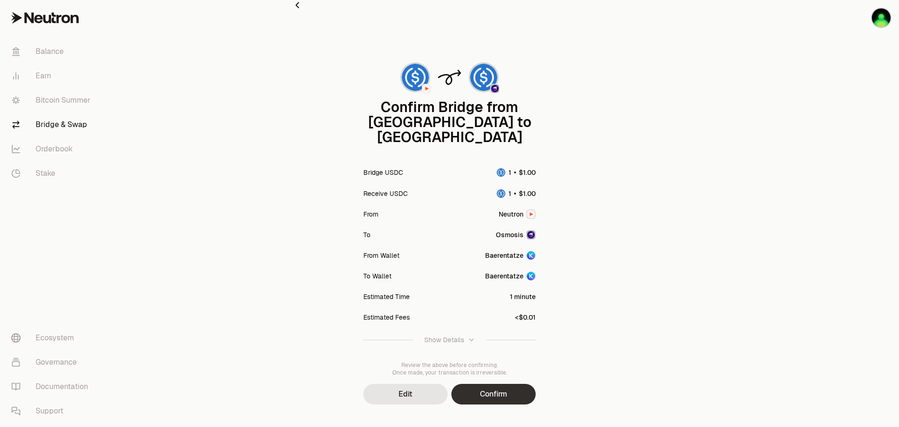
click at [517, 384] on button "Confirm" at bounding box center [493, 394] width 84 height 21
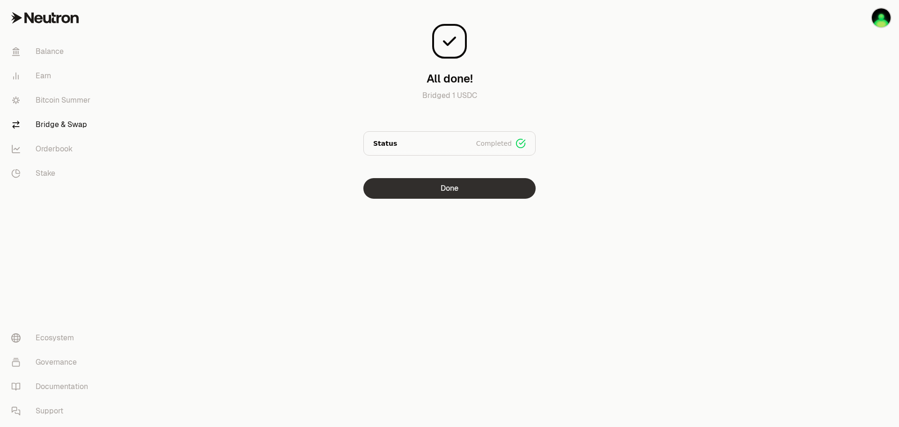
click at [466, 194] on button "Done" at bounding box center [449, 188] width 172 height 21
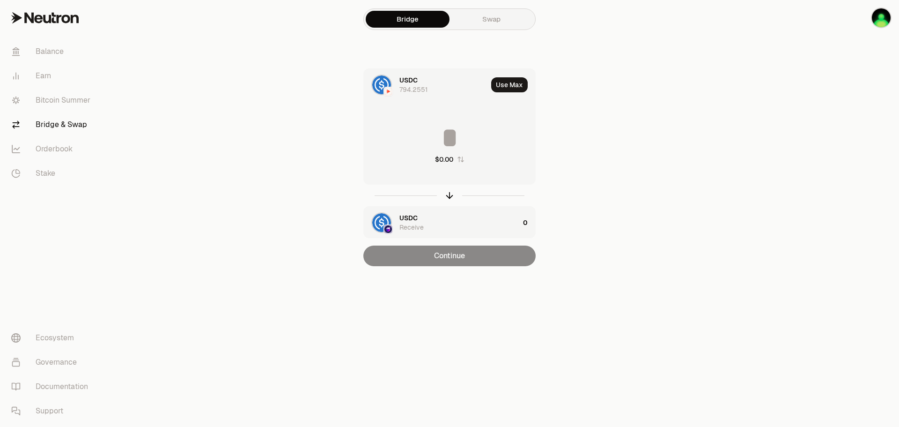
click at [440, 137] on input at bounding box center [449, 138] width 171 height 28
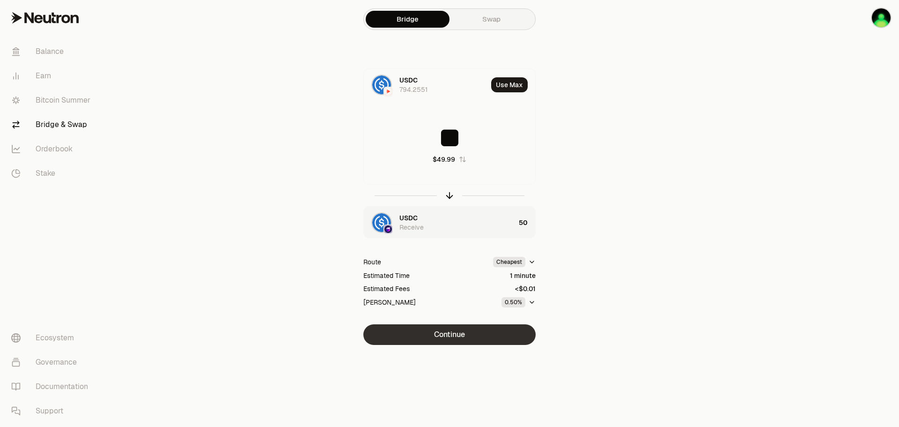
type input "**"
click at [444, 340] on button "Continue" at bounding box center [449, 334] width 172 height 21
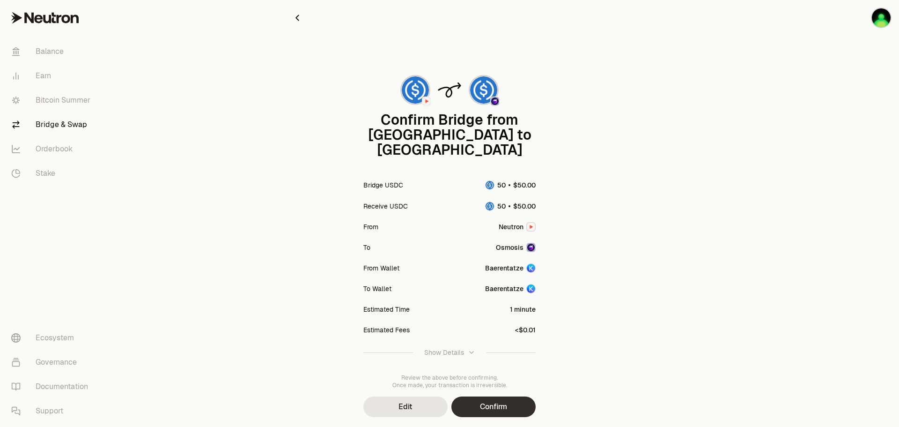
click at [499, 396] on button "Confirm" at bounding box center [493, 406] width 84 height 21
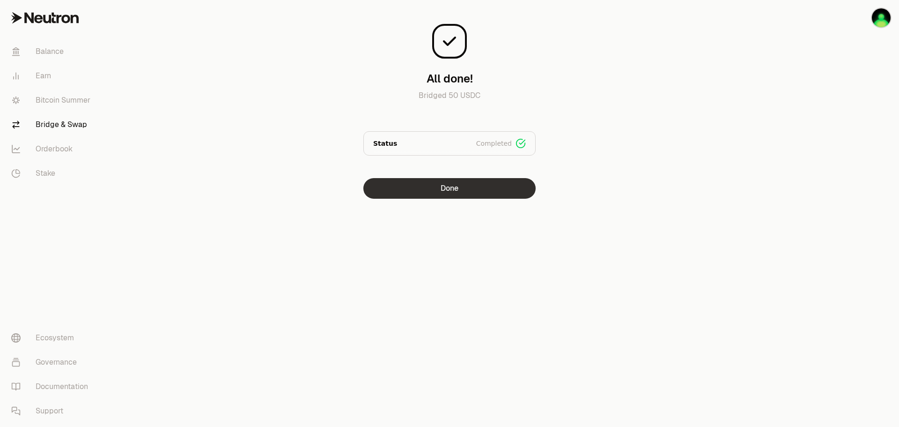
click at [448, 193] on button "Done" at bounding box center [449, 188] width 172 height 21
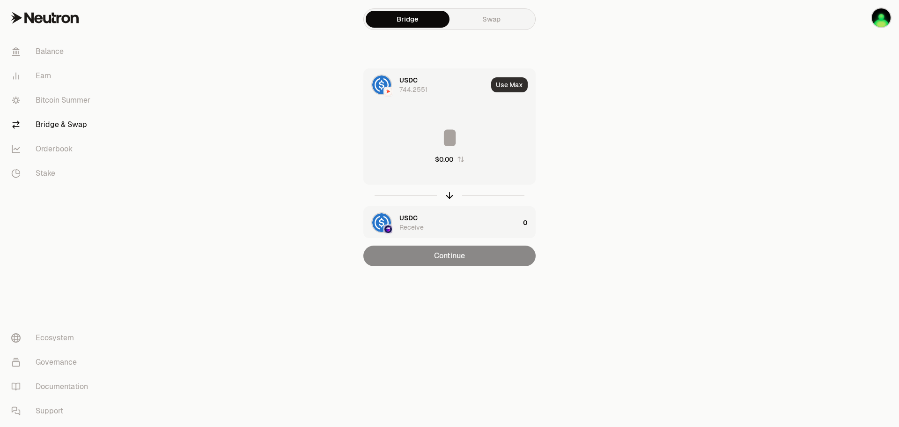
click at [507, 89] on button "Use Max" at bounding box center [509, 84] width 37 height 15
type input "**********"
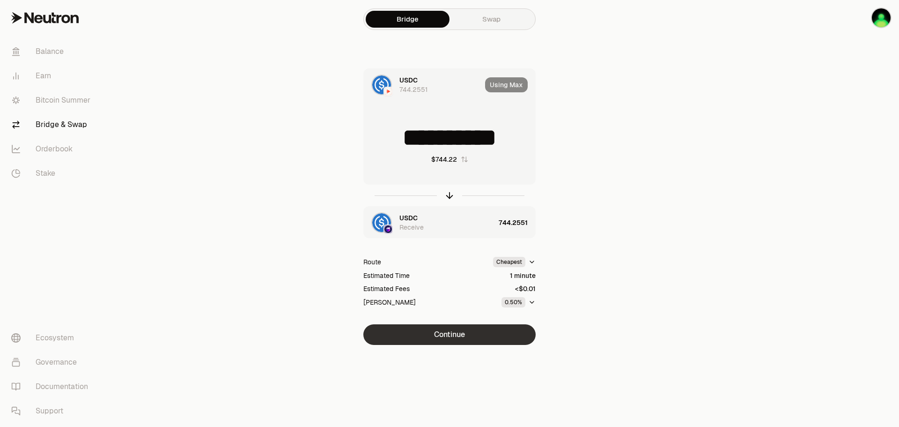
click at [434, 333] on button "Continue" at bounding box center [449, 334] width 172 height 21
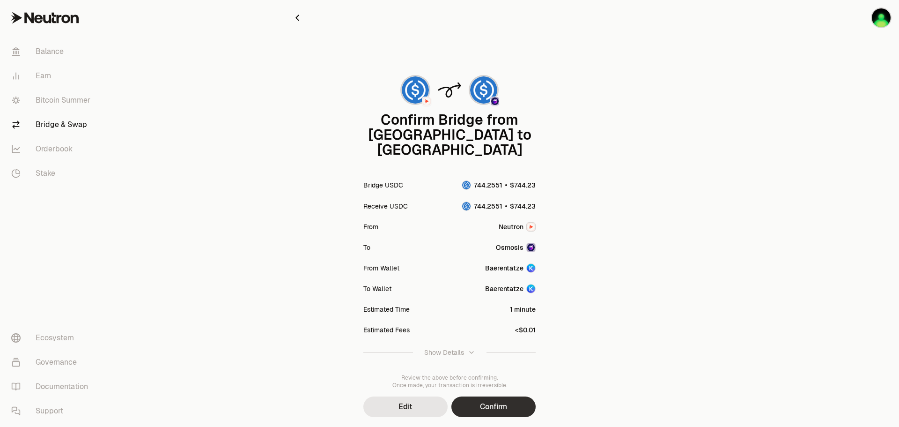
click at [486, 396] on button "Confirm" at bounding box center [493, 406] width 84 height 21
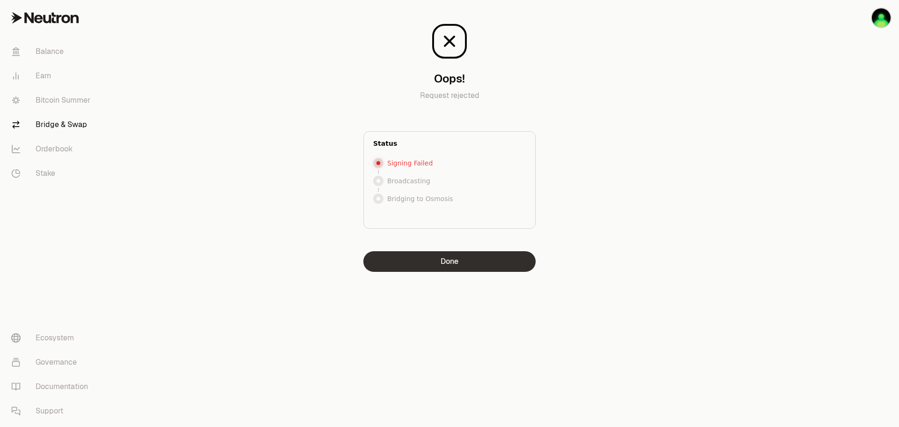
click at [437, 262] on button "Done" at bounding box center [449, 261] width 172 height 21
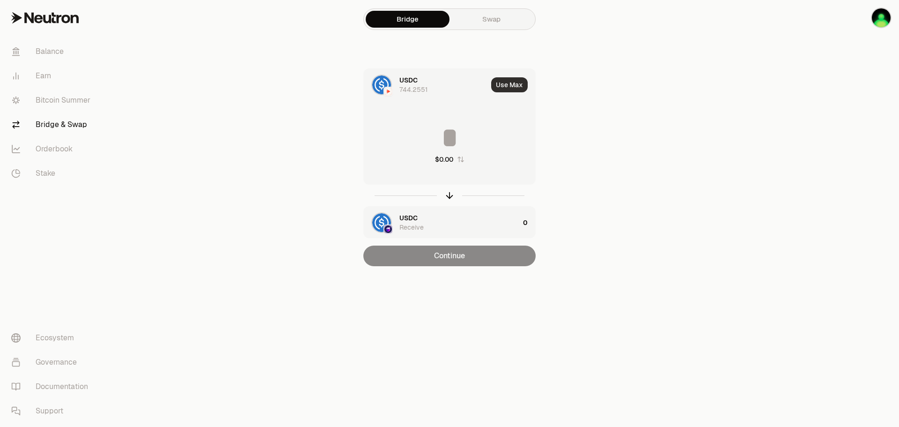
click at [509, 83] on button "Use Max" at bounding box center [509, 84] width 37 height 15
type input "**********"
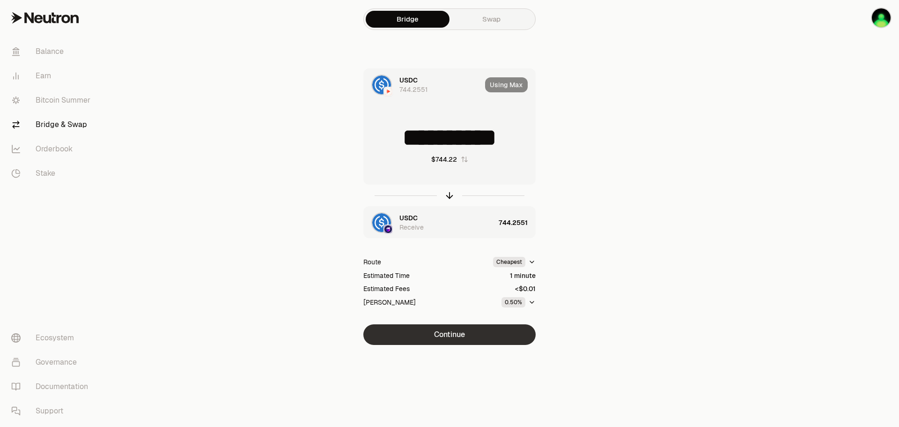
click at [463, 340] on button "Continue" at bounding box center [449, 334] width 172 height 21
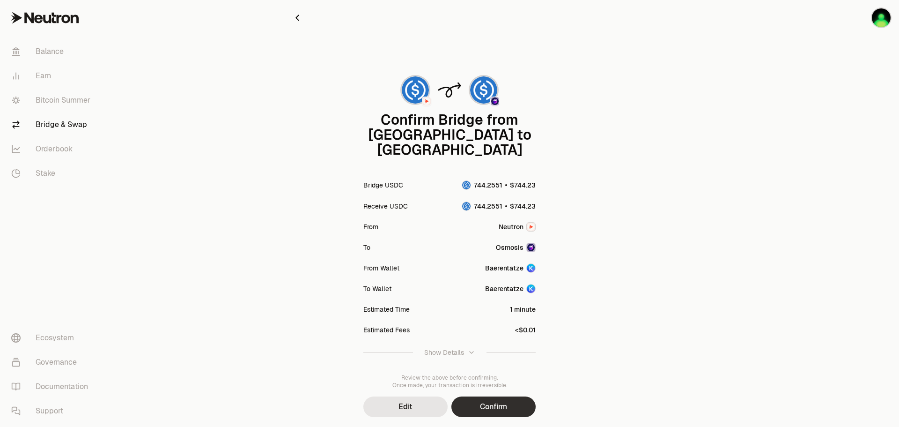
click at [497, 396] on button "Confirm" at bounding box center [493, 406] width 84 height 21
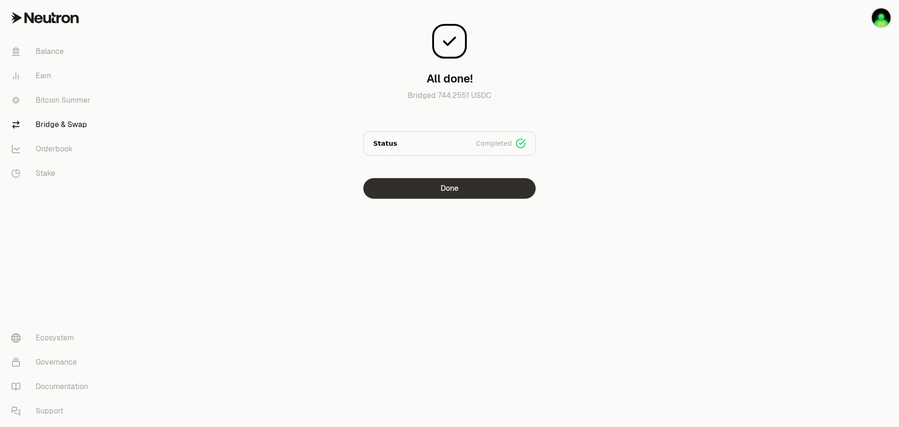
click at [442, 185] on button "Done" at bounding box center [449, 188] width 172 height 21
